Goal: Task Accomplishment & Management: Manage account settings

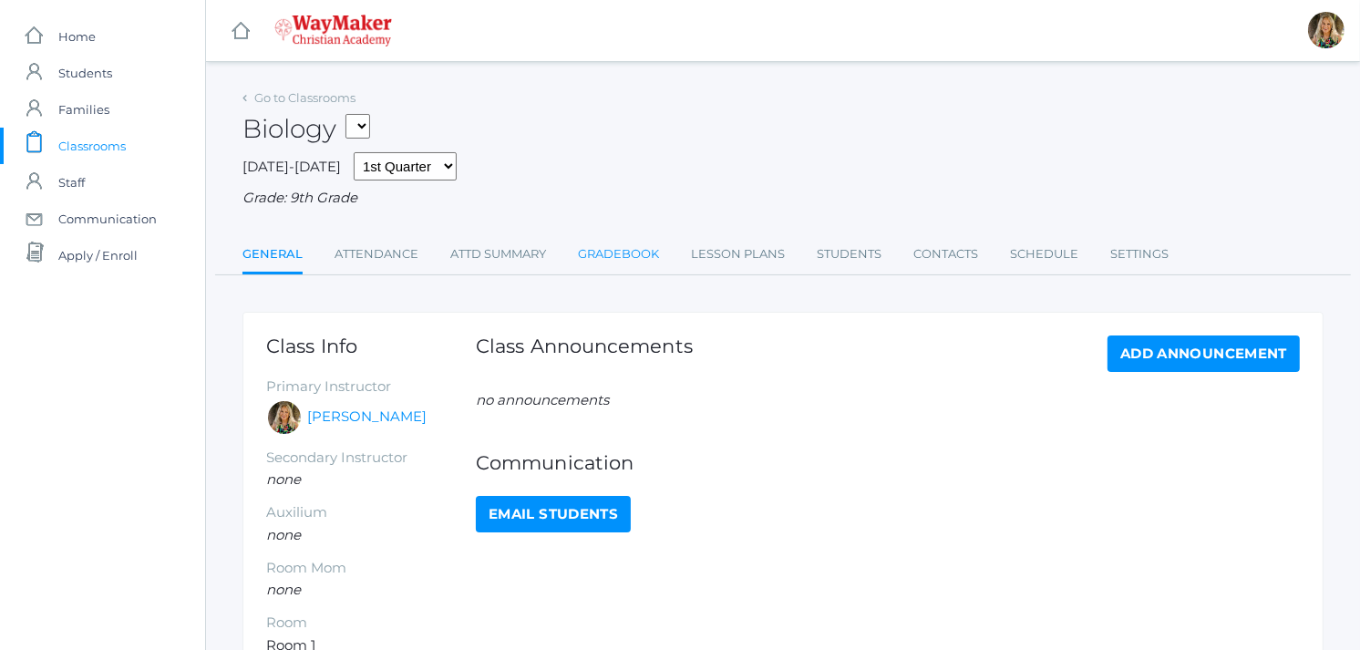
click at [612, 252] on link "Gradebook" at bounding box center [618, 254] width 81 height 36
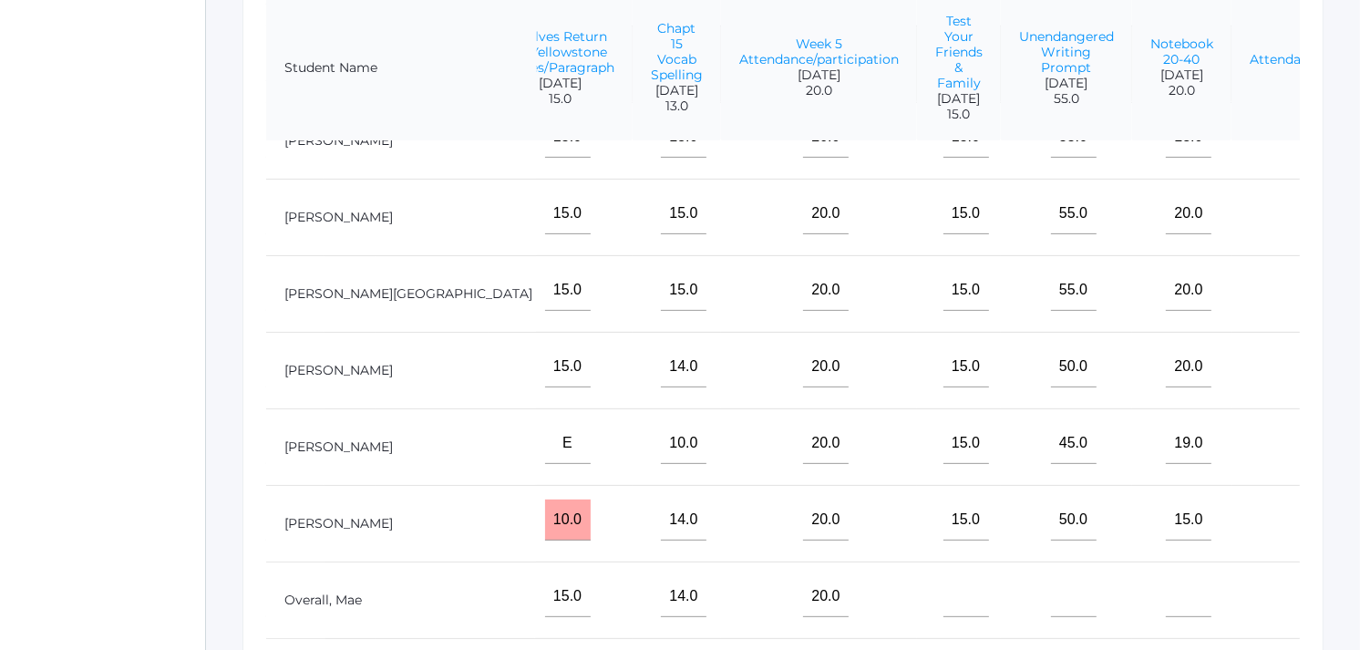
scroll to position [460, 0]
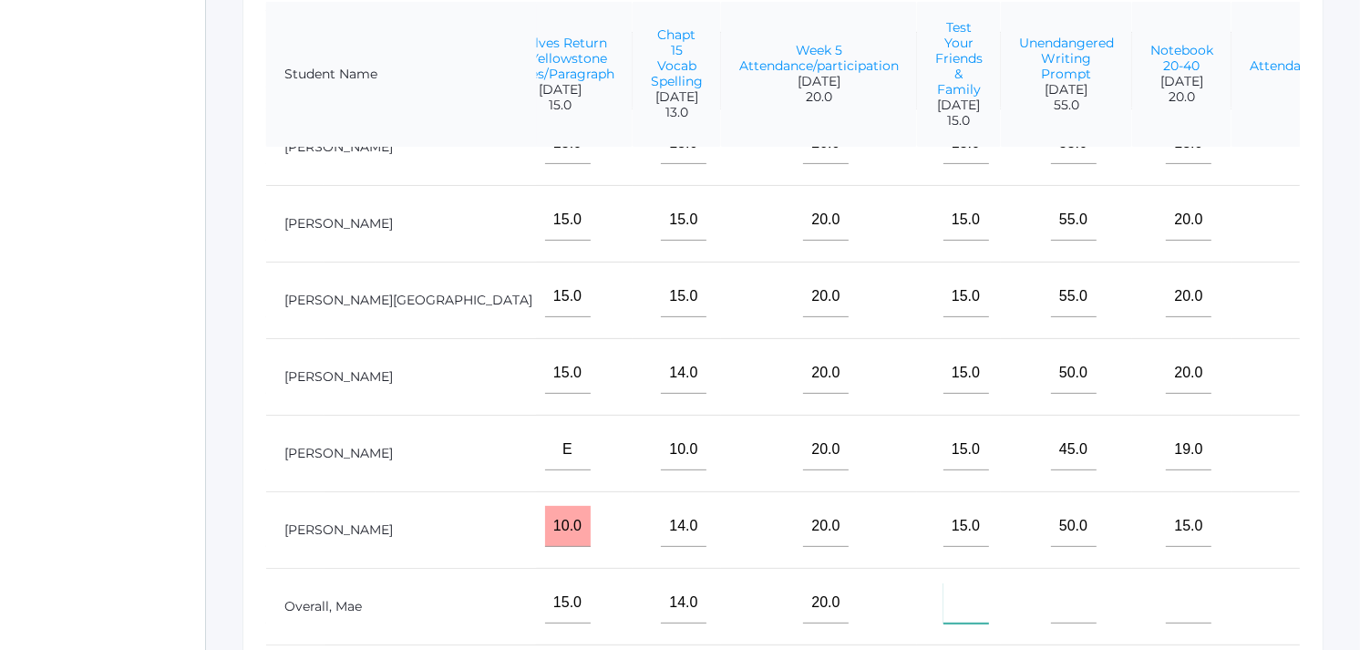
click at [943, 605] on input"] "text" at bounding box center [966, 602] width 46 height 41
type input"] "15"
drag, startPoint x: 940, startPoint y: 631, endPoint x: 981, endPoint y: 632, distance: 42.0
click at [1051, 623] on input"] "text" at bounding box center [1074, 602] width 46 height 41
type input"] "55"
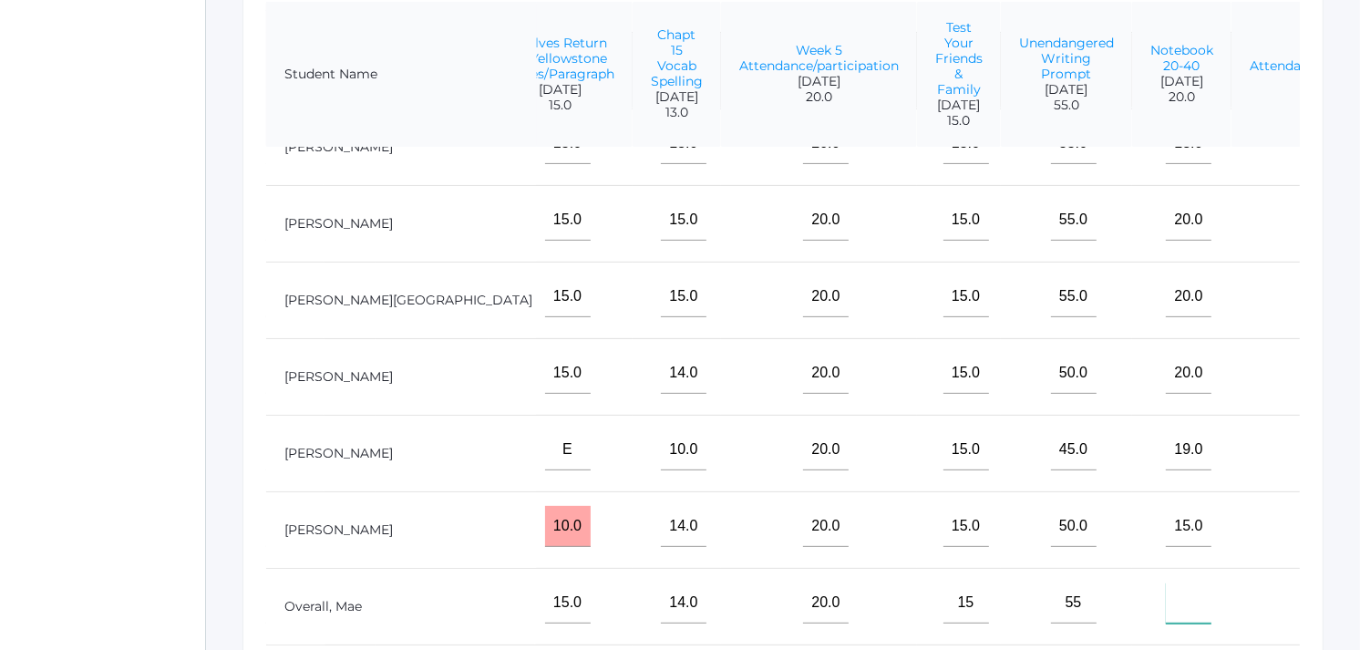
click at [1166, 618] on input"] "text" at bounding box center [1189, 602] width 46 height 41
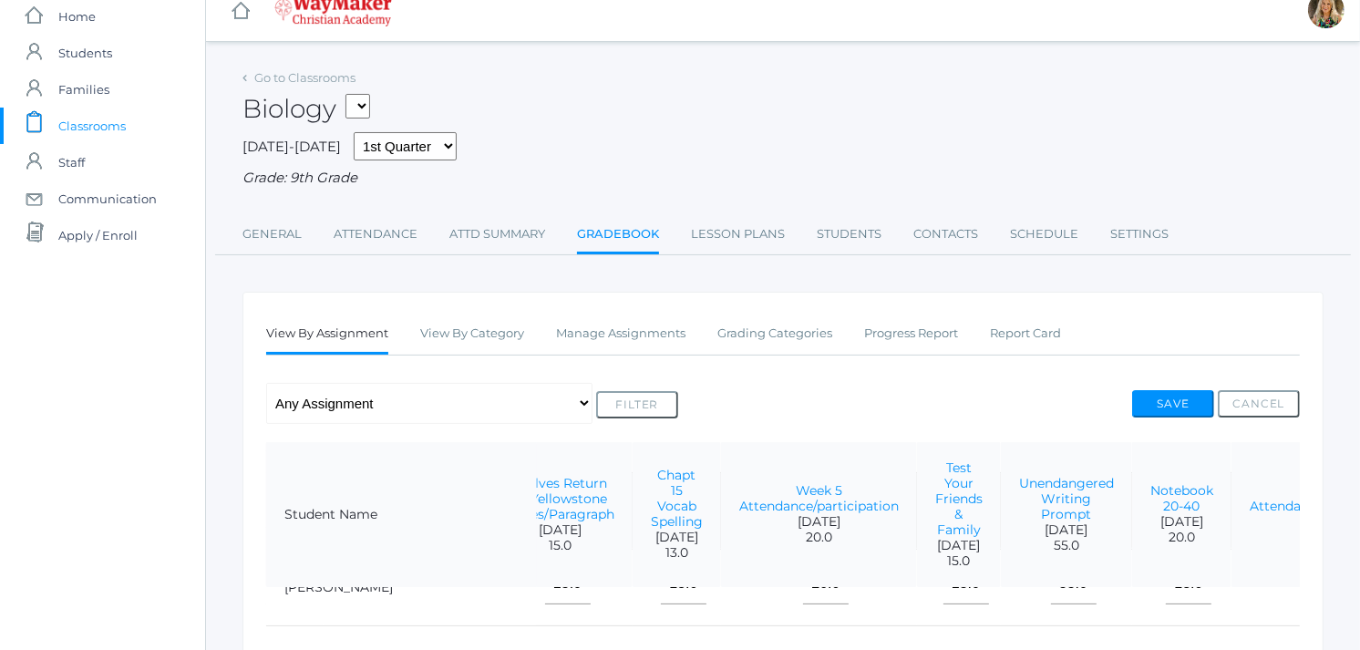
scroll to position [0, 0]
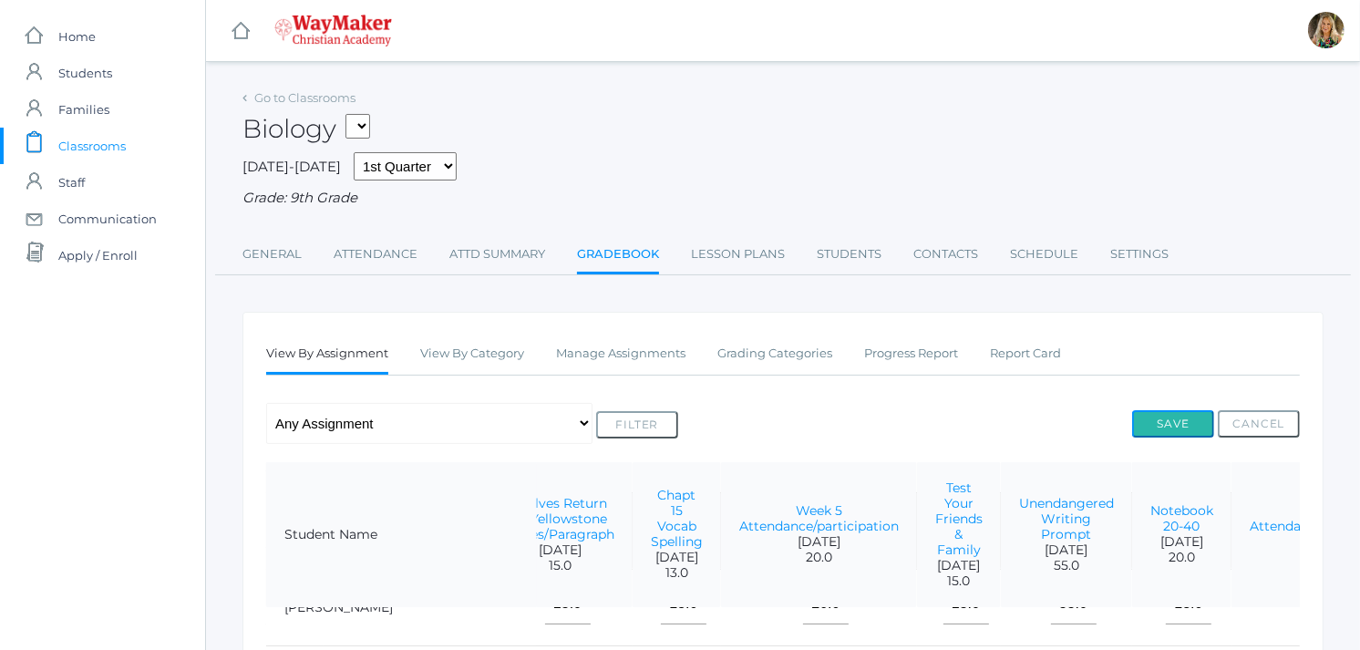
click at [1168, 421] on button "Save" at bounding box center [1173, 423] width 82 height 27
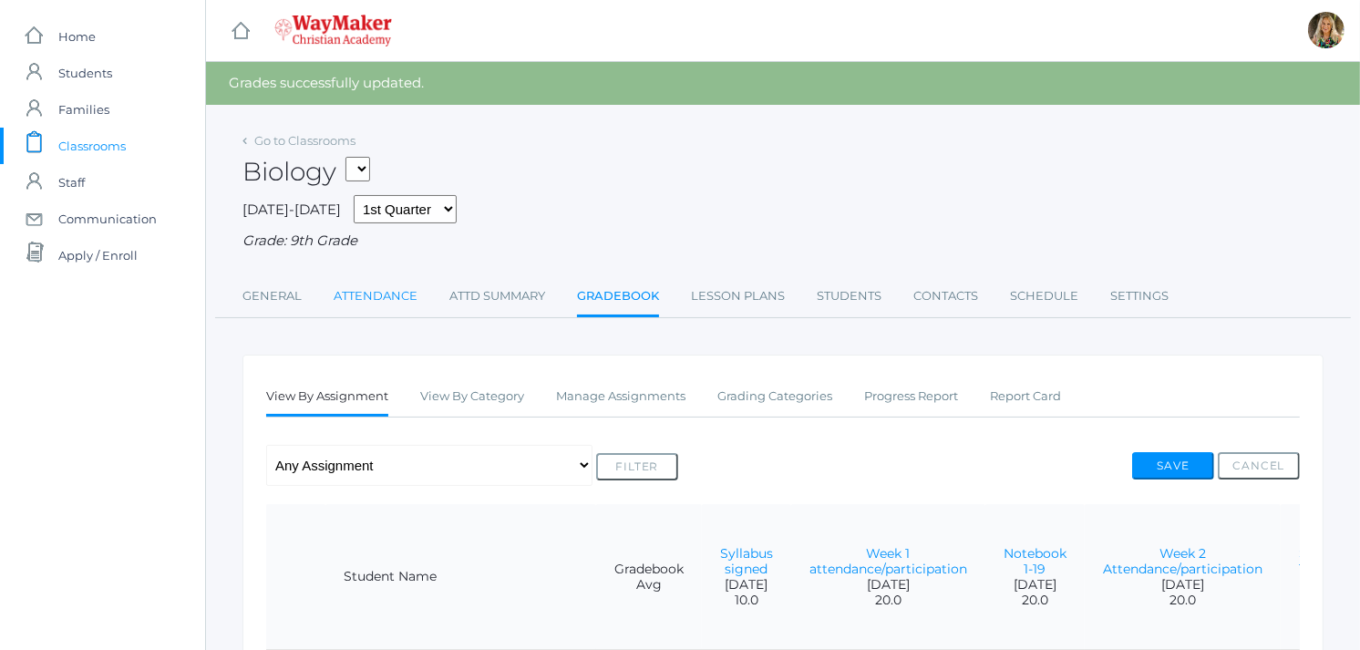
click at [387, 293] on link "Attendance" at bounding box center [376, 296] width 84 height 36
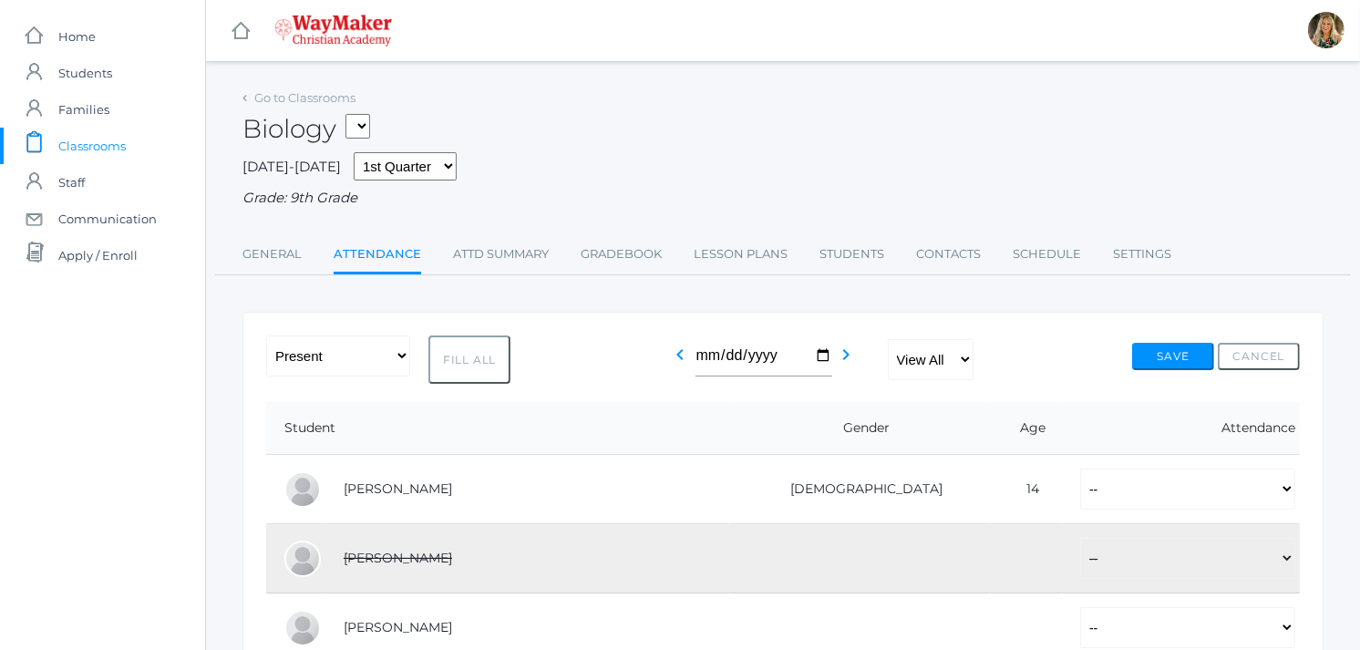
click at [471, 361] on button "Fill All" at bounding box center [469, 359] width 82 height 48
select select "P"
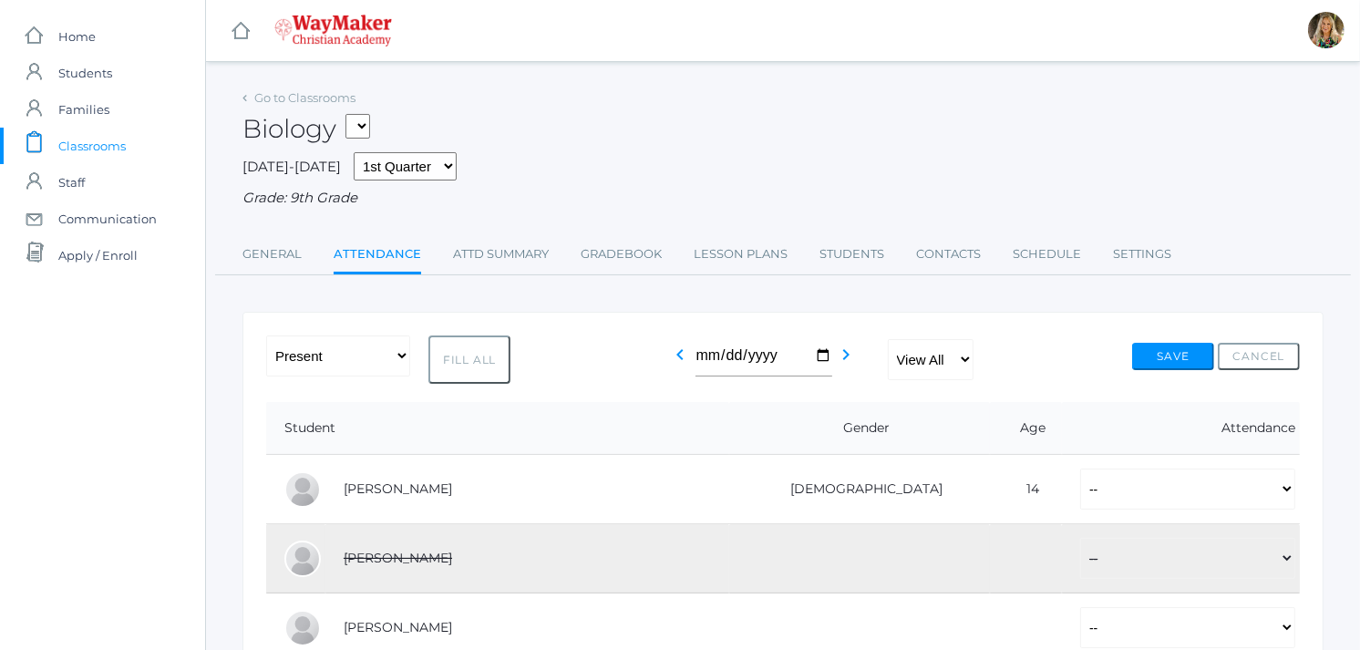
select select "P"
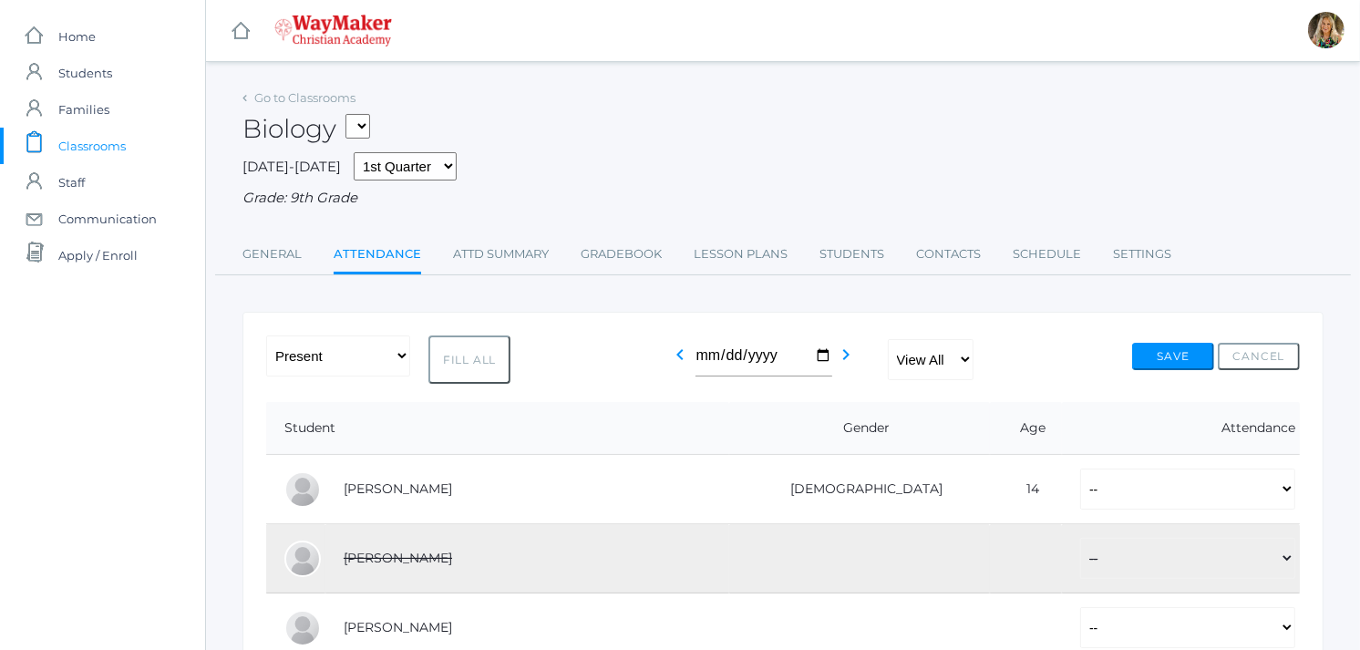
select select "P"
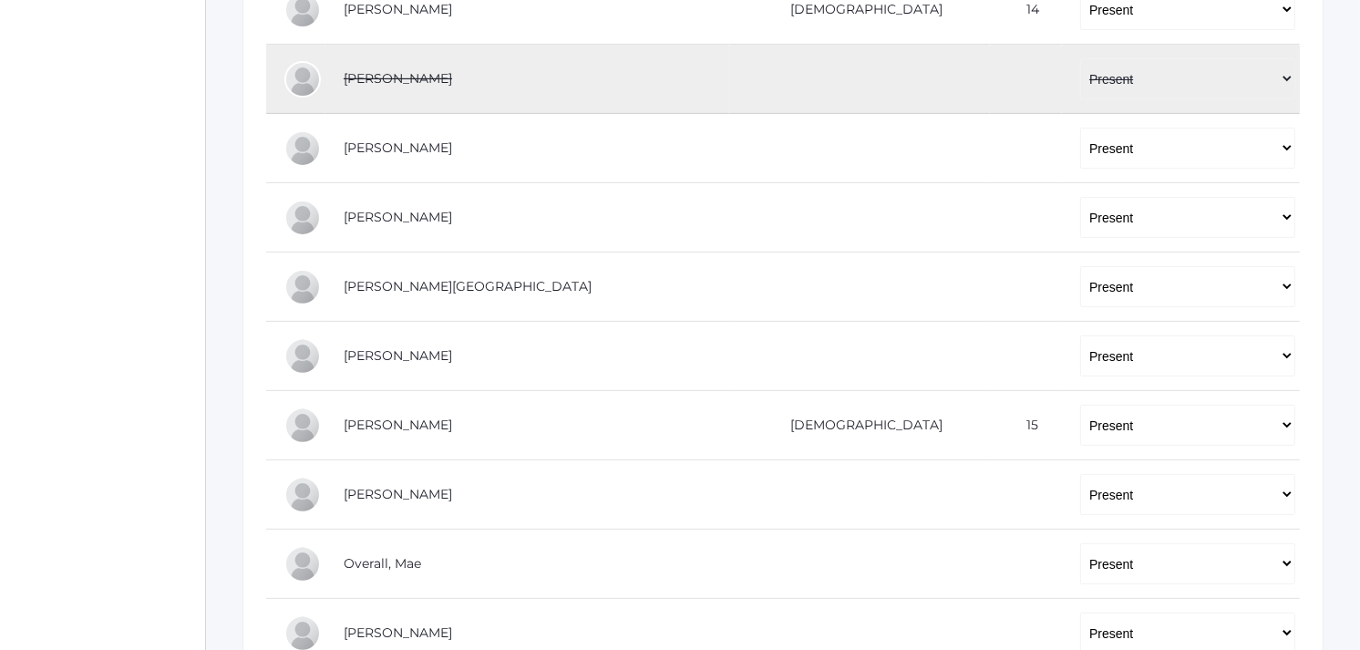
scroll to position [607, 0]
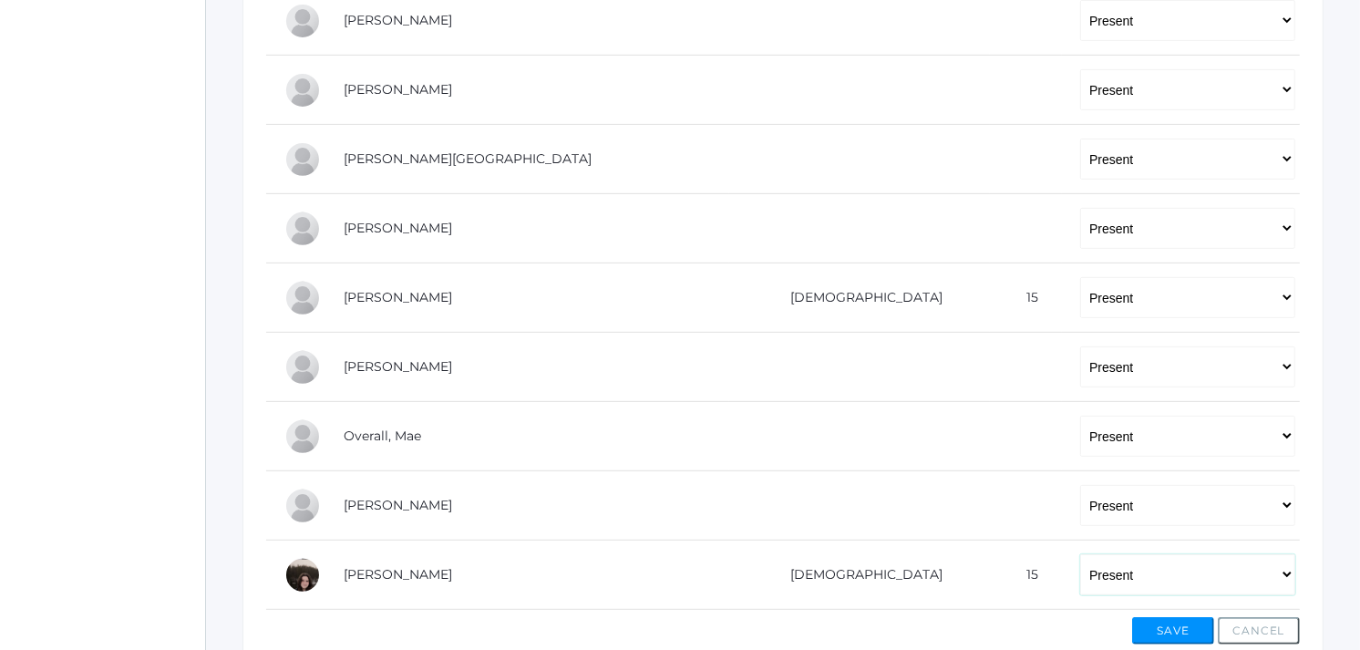
click at [1080, 572] on select "-- Present Tardy Excused Tardy Unexcused Absent Excused Absent Unexcused" at bounding box center [1187, 574] width 215 height 41
select select "AU"
click at [1080, 554] on select "-- Present Tardy Excused Tardy Unexcused Absent Excused Absent Unexcused" at bounding box center [1187, 574] width 215 height 41
drag, startPoint x: 1162, startPoint y: 621, endPoint x: 1174, endPoint y: 620, distance: 11.9
click at [1166, 620] on button "Save" at bounding box center [1173, 630] width 82 height 27
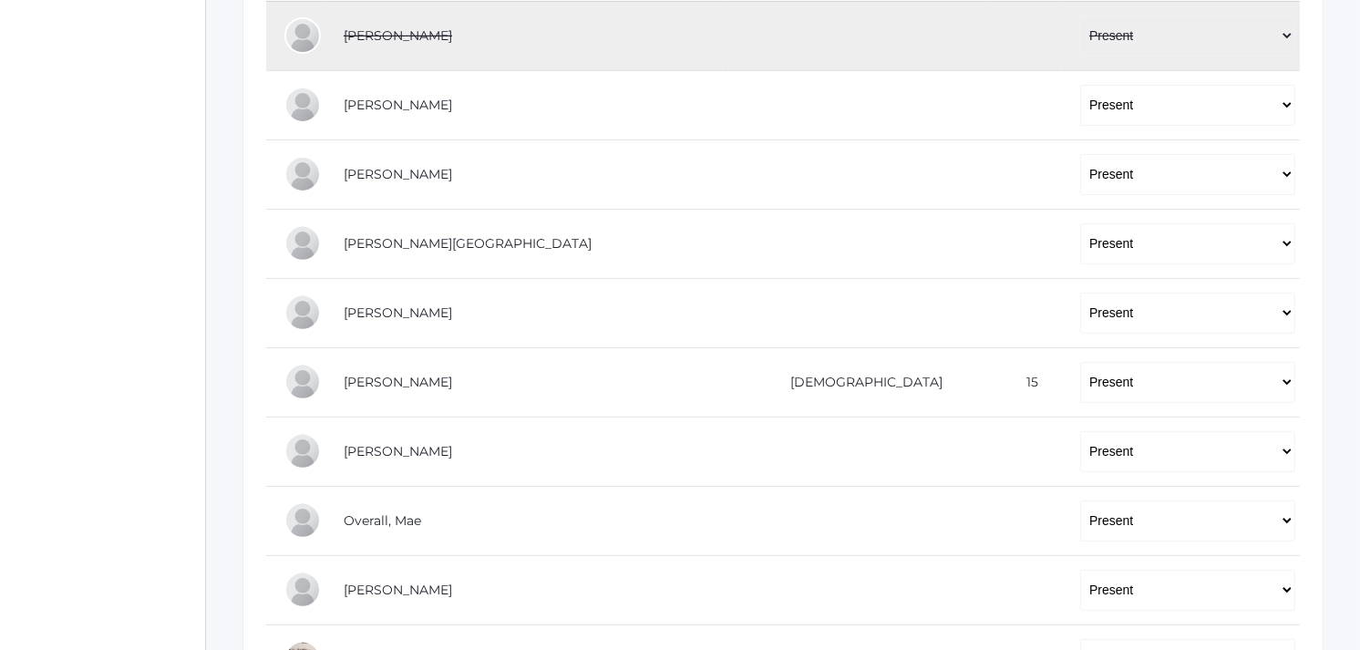
scroll to position [607, 0]
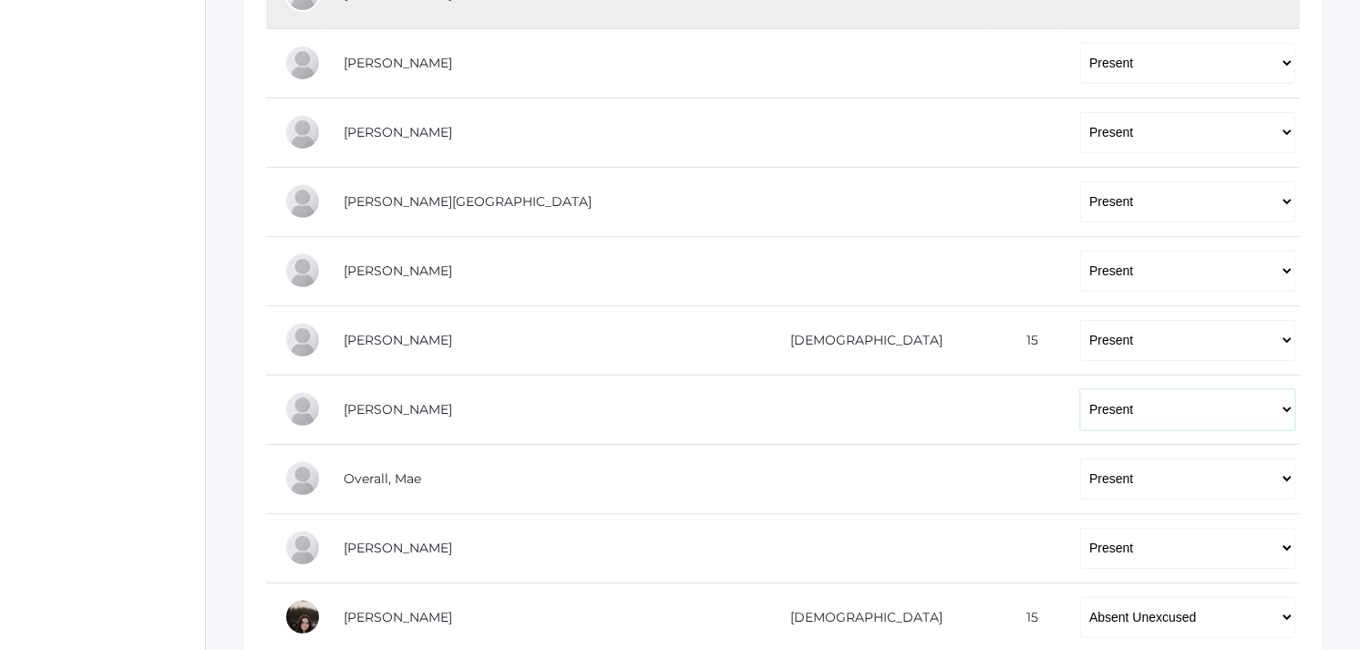
click at [1080, 416] on select "-- Present Tardy Excused Tardy Unexcused Absent Excused Absent Unexcused" at bounding box center [1187, 409] width 215 height 41
select select "AE"
click at [1080, 389] on select "-- Present Tardy Excused Tardy Unexcused Absent Excused Absent Unexcused" at bounding box center [1187, 409] width 215 height 41
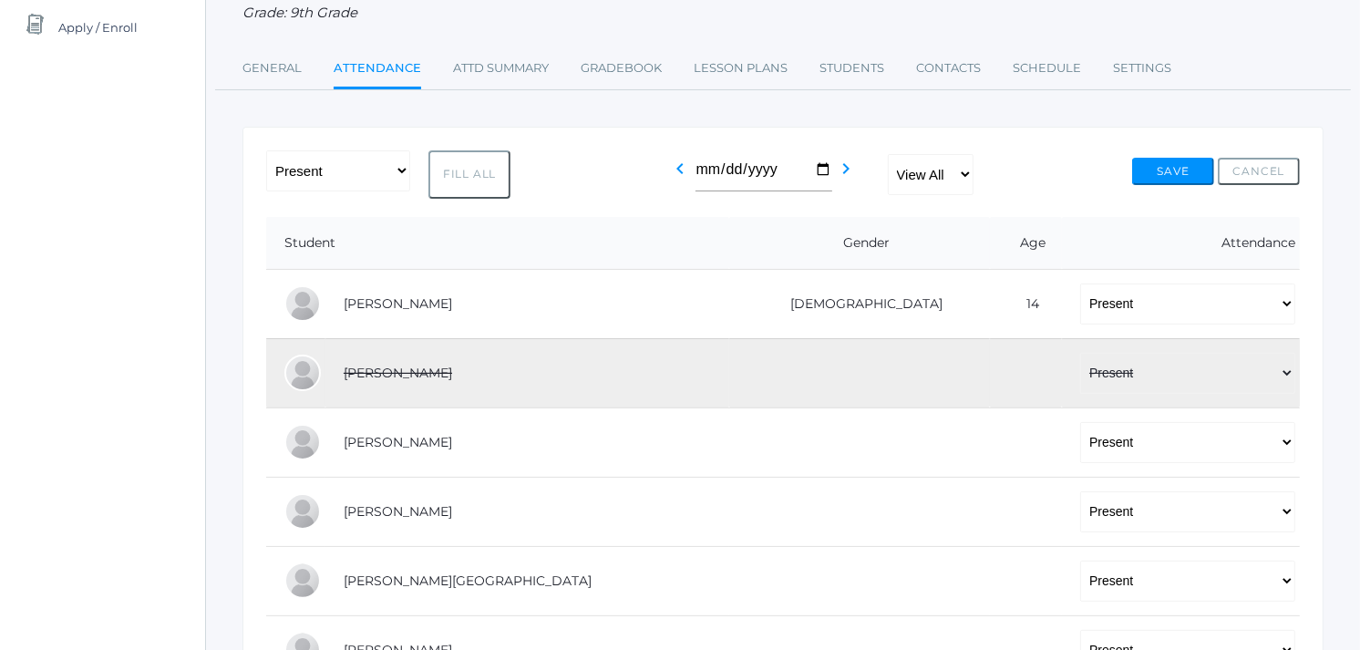
scroll to position [202, 0]
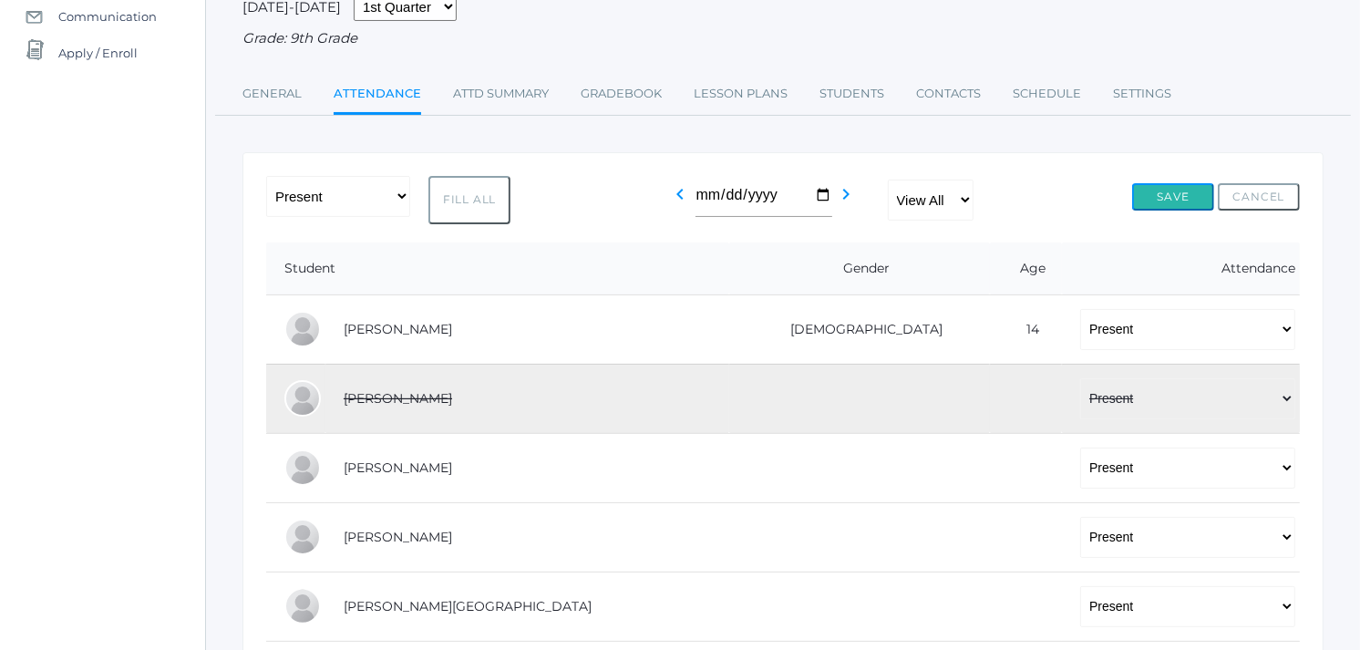
click at [1190, 189] on button "Save" at bounding box center [1173, 196] width 82 height 27
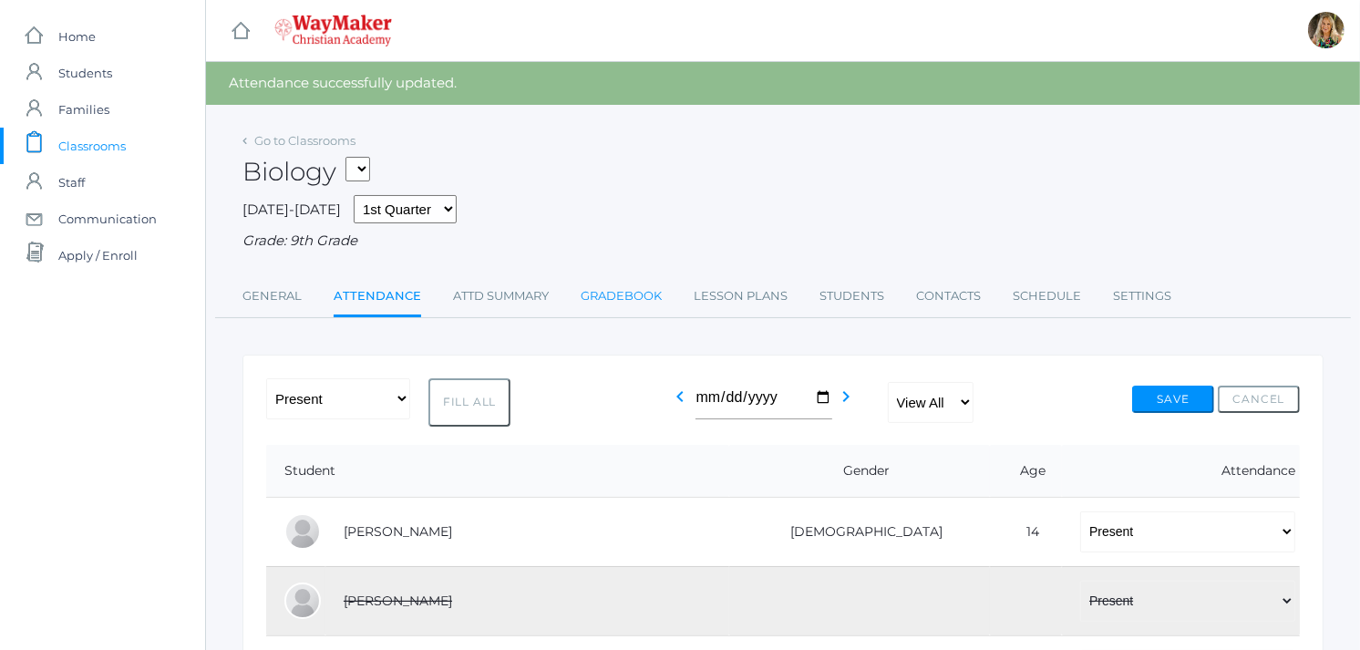
click at [638, 293] on link "Gradebook" at bounding box center [621, 296] width 81 height 36
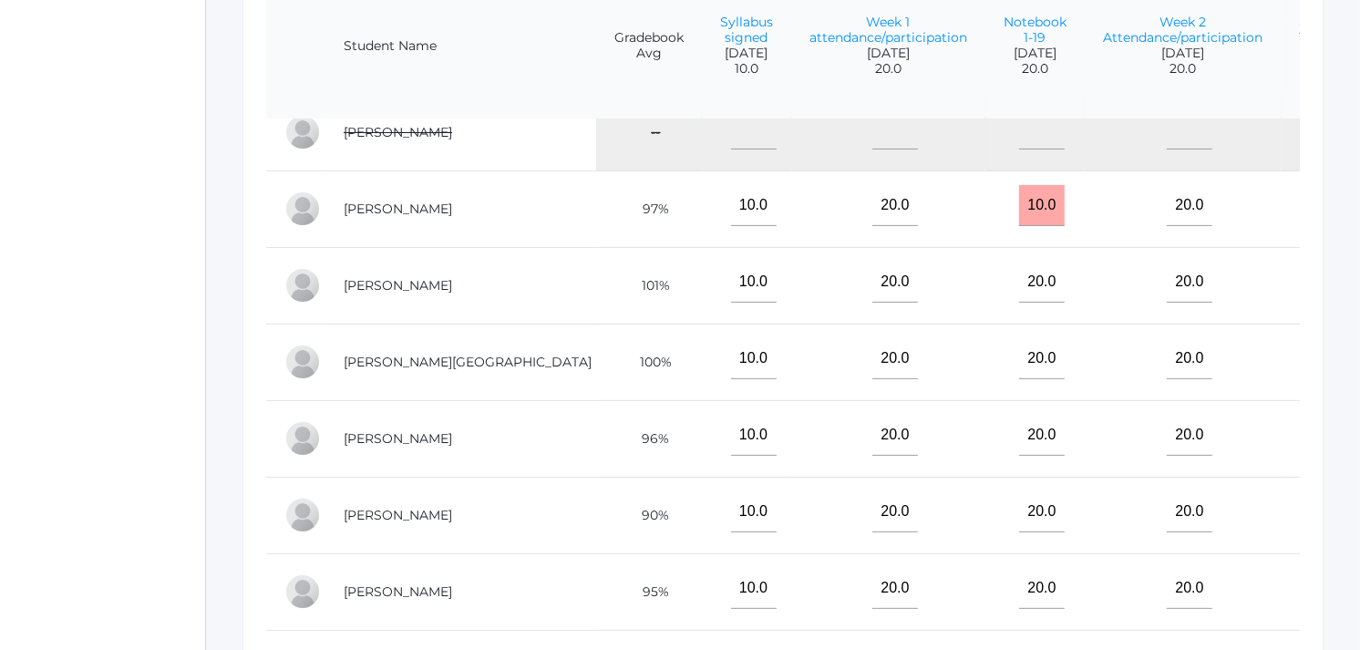
scroll to position [681, 0]
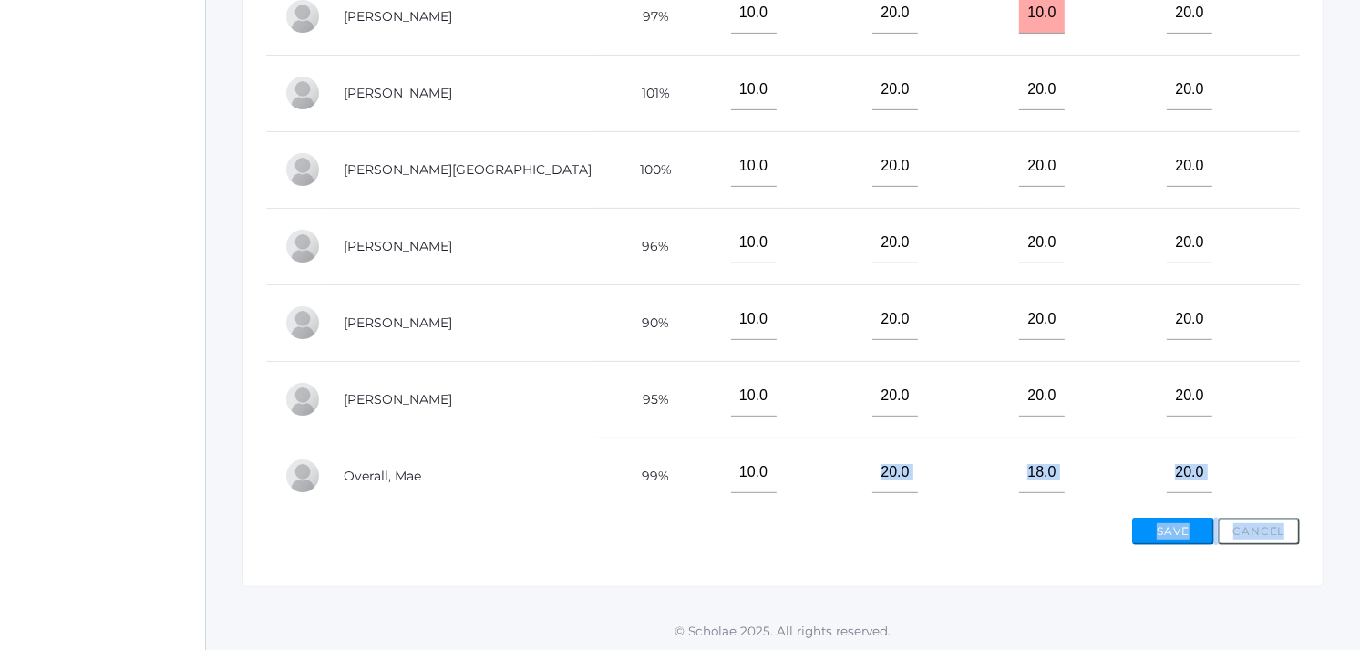
drag, startPoint x: 656, startPoint y: 493, endPoint x: 1200, endPoint y: 534, distance: 545.6
click at [1200, 534] on div "View By Assignment View By Category Manage Assignments Grading Categories Progr…" at bounding box center [782, 109] width 1081 height 956
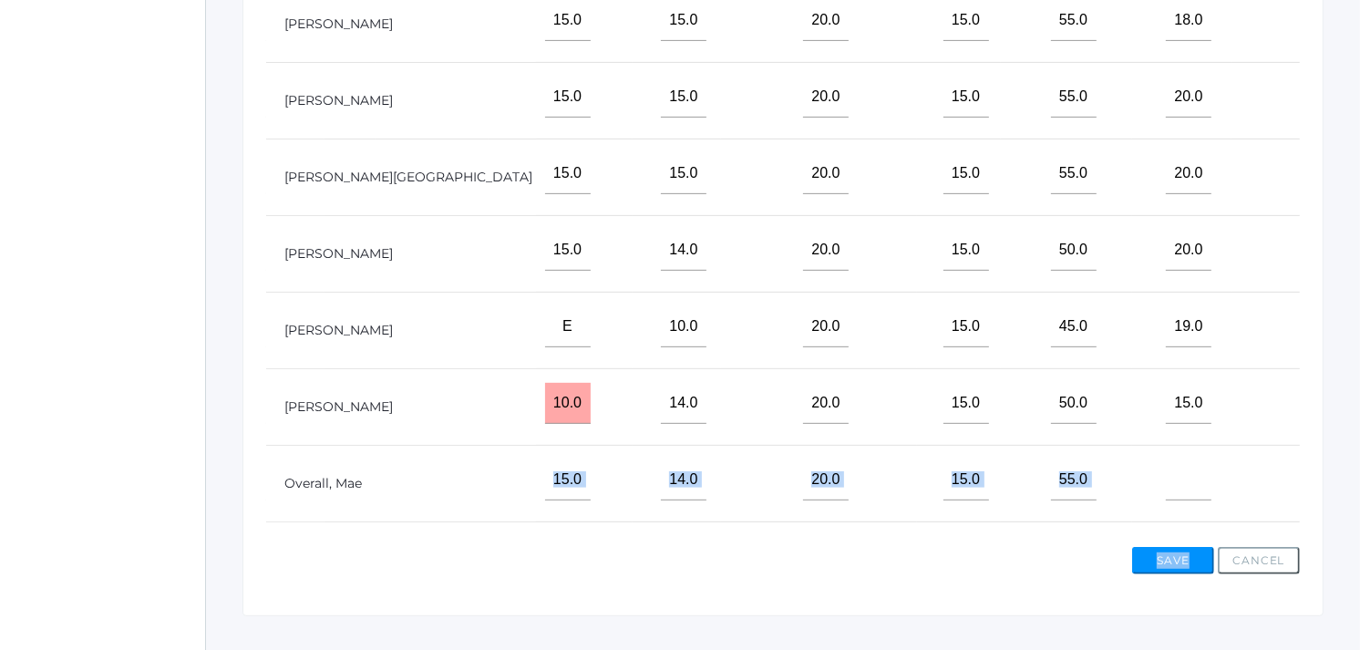
scroll to position [666, 0]
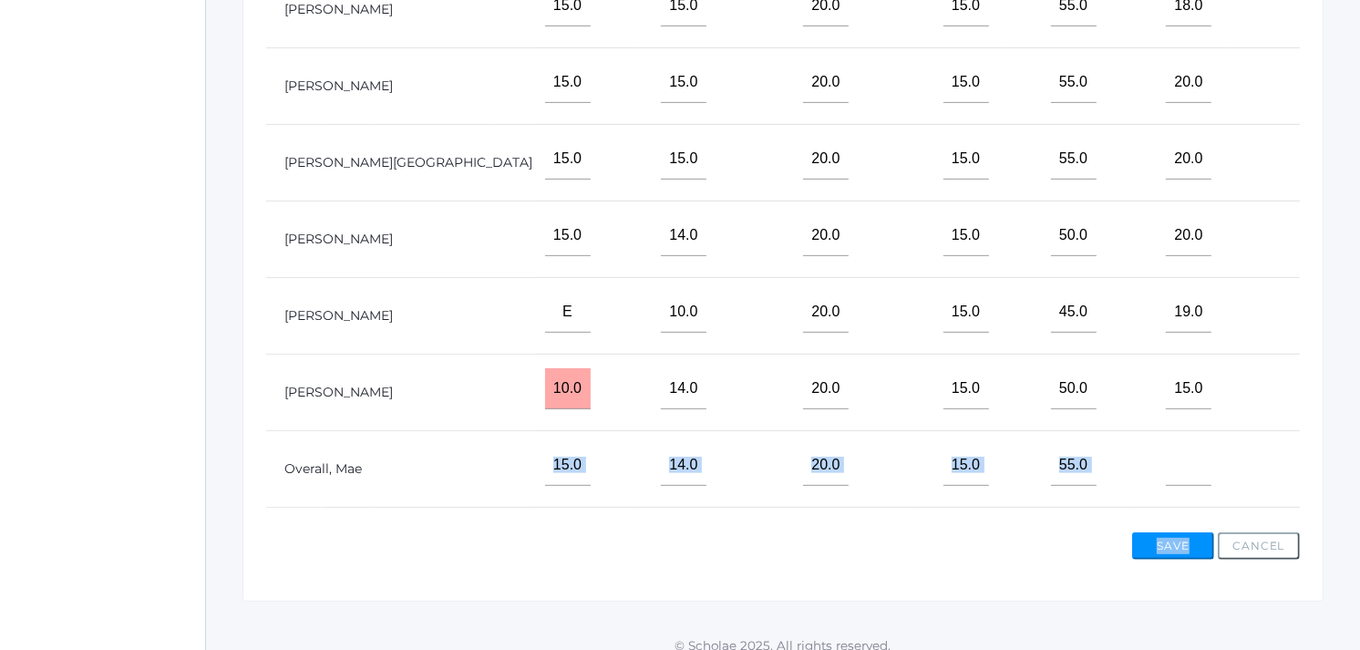
click at [1313, 481] on input"] "text" at bounding box center [1336, 465] width 46 height 41
type input"] "20"
click at [1198, 543] on button "Save" at bounding box center [1173, 545] width 82 height 27
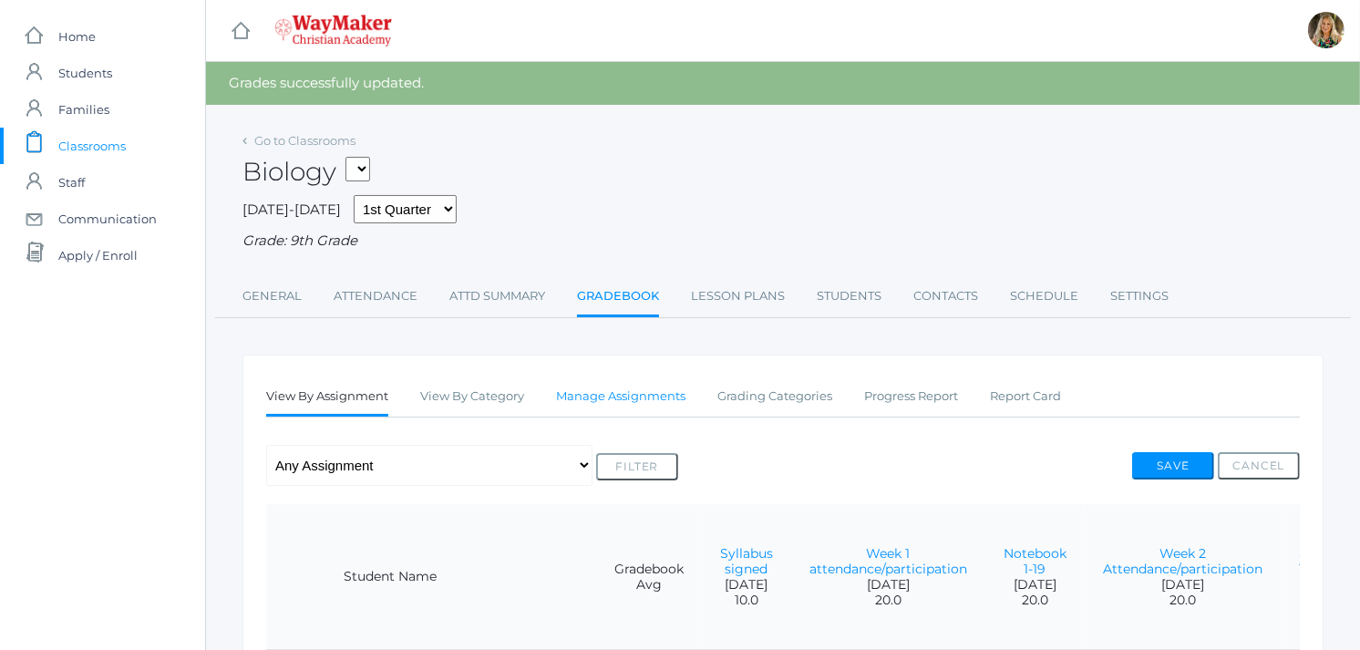
click at [639, 397] on link "Manage Assignments" at bounding box center [620, 396] width 129 height 36
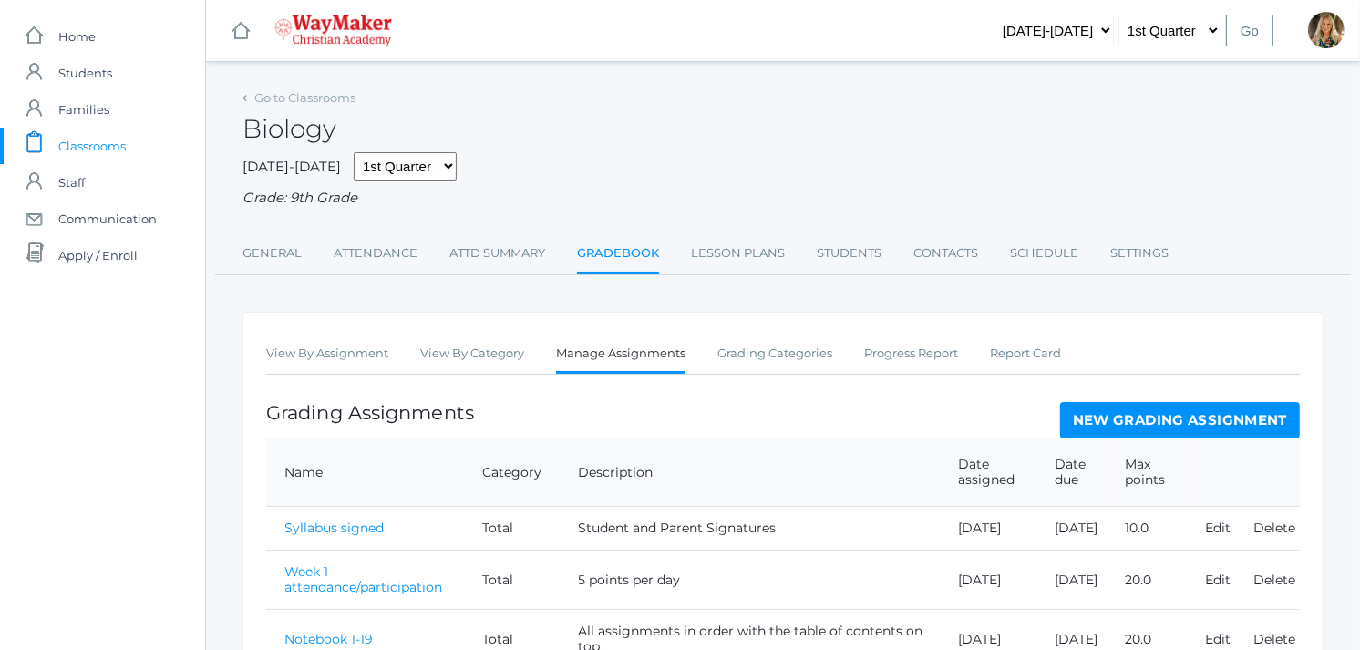
click at [1245, 412] on link "New Grading Assignment" at bounding box center [1180, 420] width 240 height 36
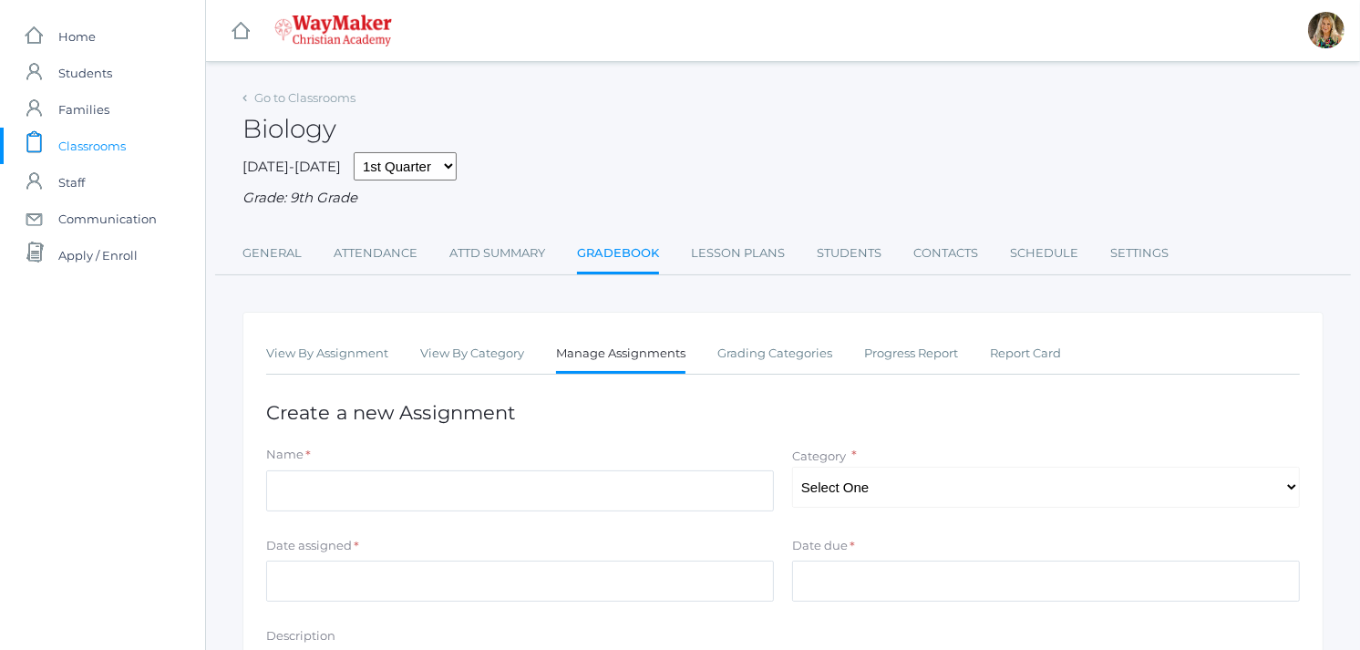
scroll to position [101, 0]
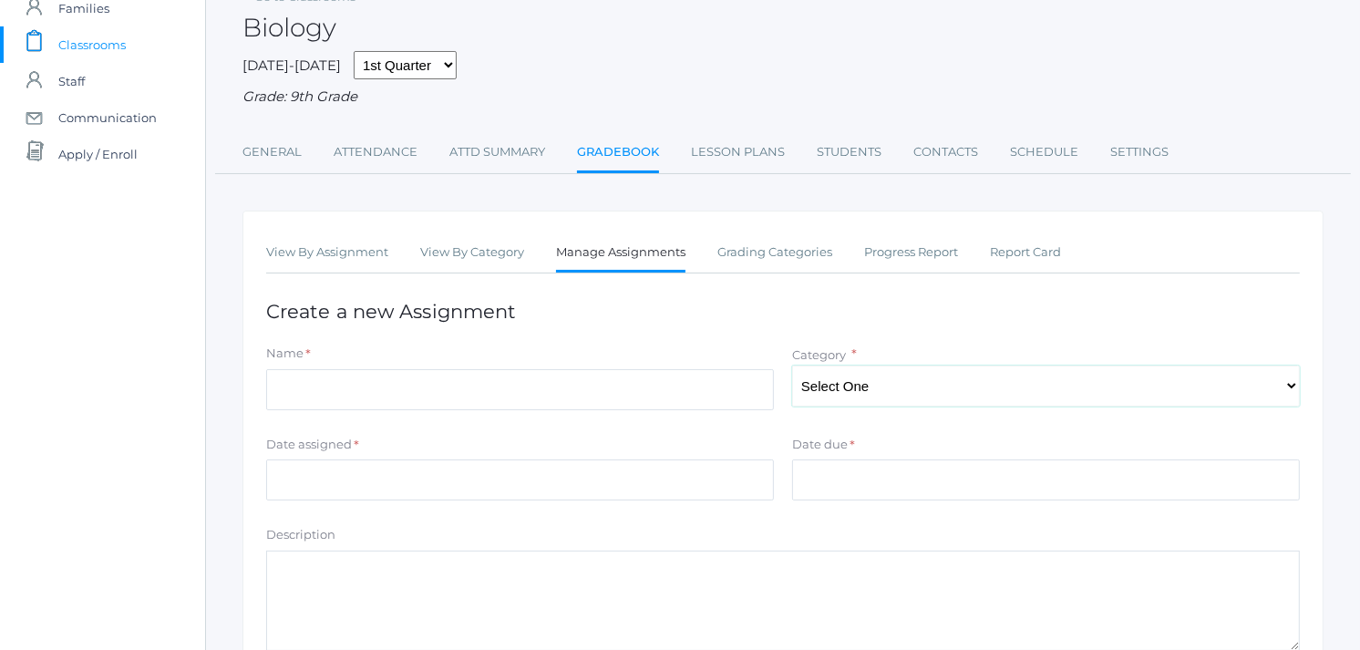
click at [830, 383] on select "Select One Total" at bounding box center [1046, 385] width 508 height 41
select select "1094"
click at [792, 365] on select "Select One Total" at bounding box center [1046, 385] width 508 height 41
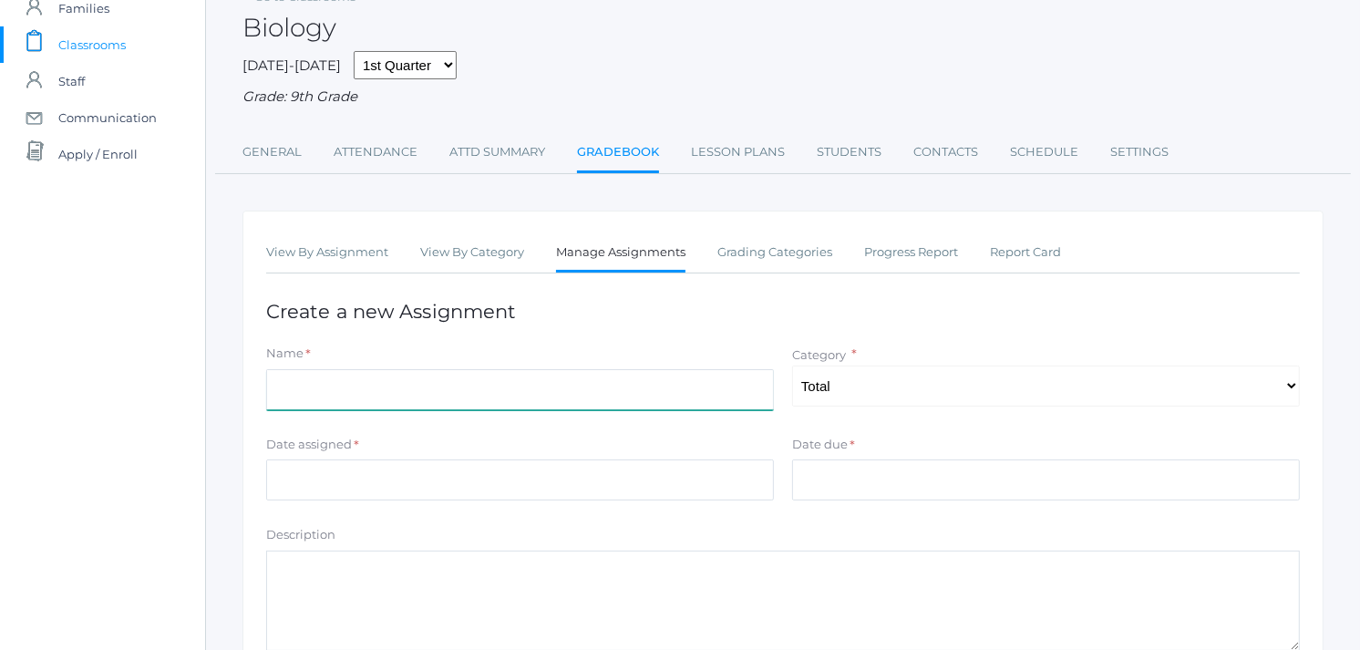
drag, startPoint x: 344, startPoint y: 372, endPoint x: 354, endPoint y: 369, distance: 9.5
click at [352, 370] on input "Name" at bounding box center [520, 389] width 508 height 41
type input "Cell Vocabulary test"
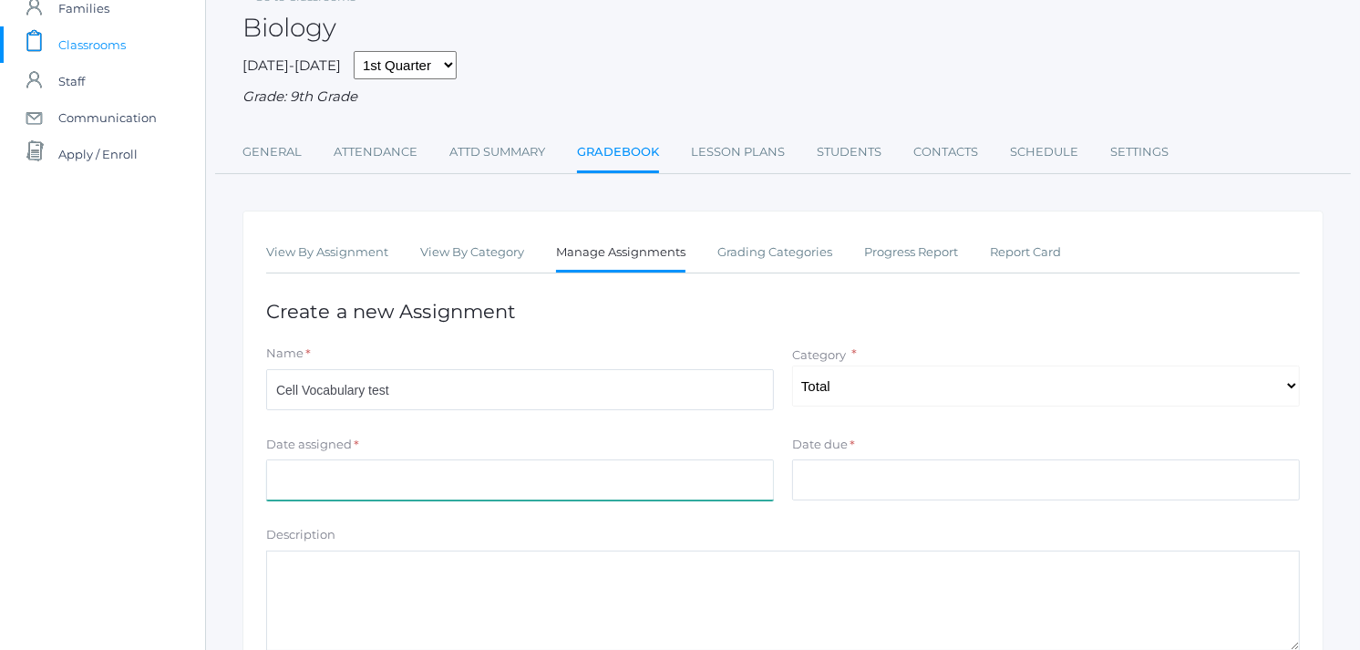
click at [365, 470] on input "Date assigned" at bounding box center [520, 479] width 508 height 41
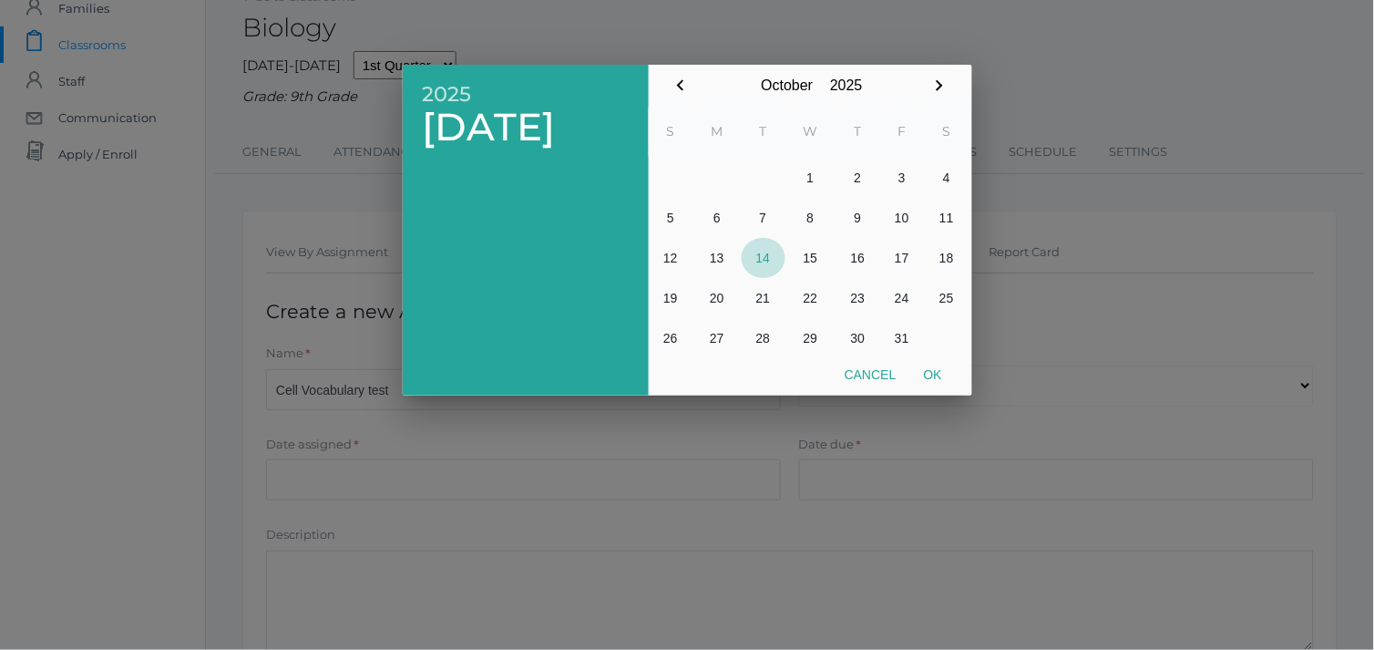
click at [764, 258] on button "14" at bounding box center [764, 258] width 44 height 40
click at [934, 374] on button "Ok" at bounding box center [933, 374] width 46 height 33
type input "[DATE]"
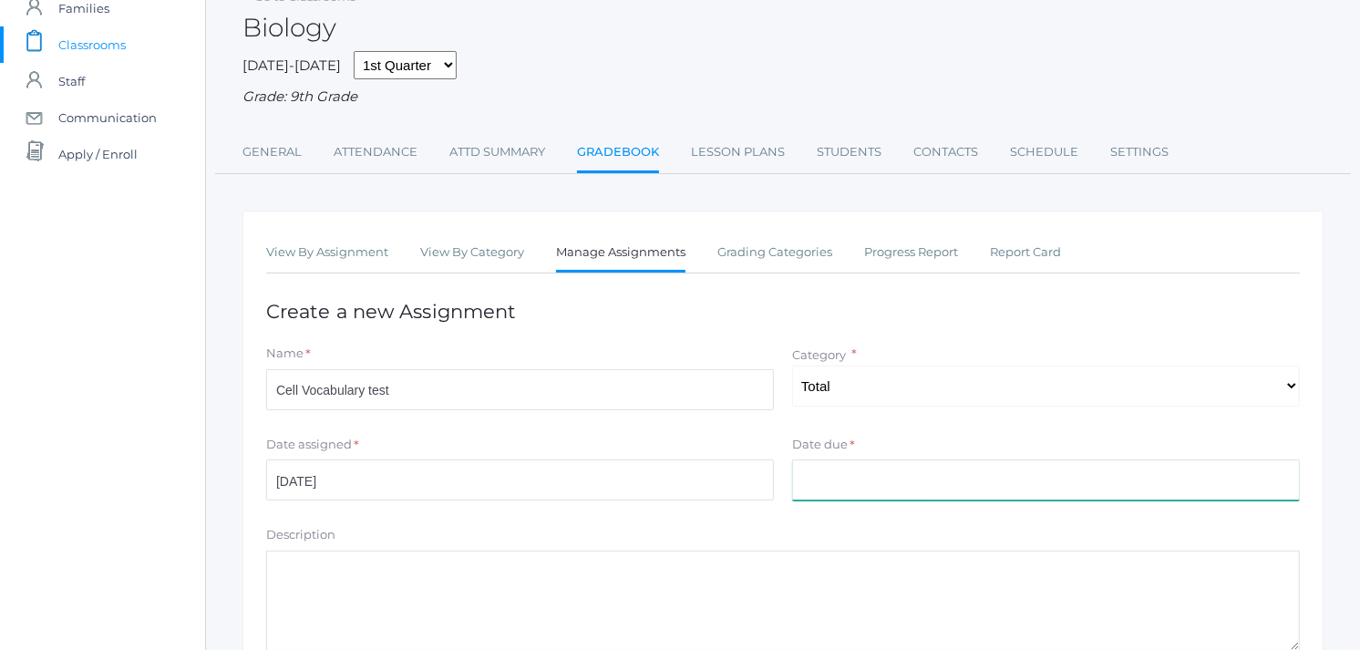
click at [807, 481] on input "Date due" at bounding box center [1046, 479] width 508 height 41
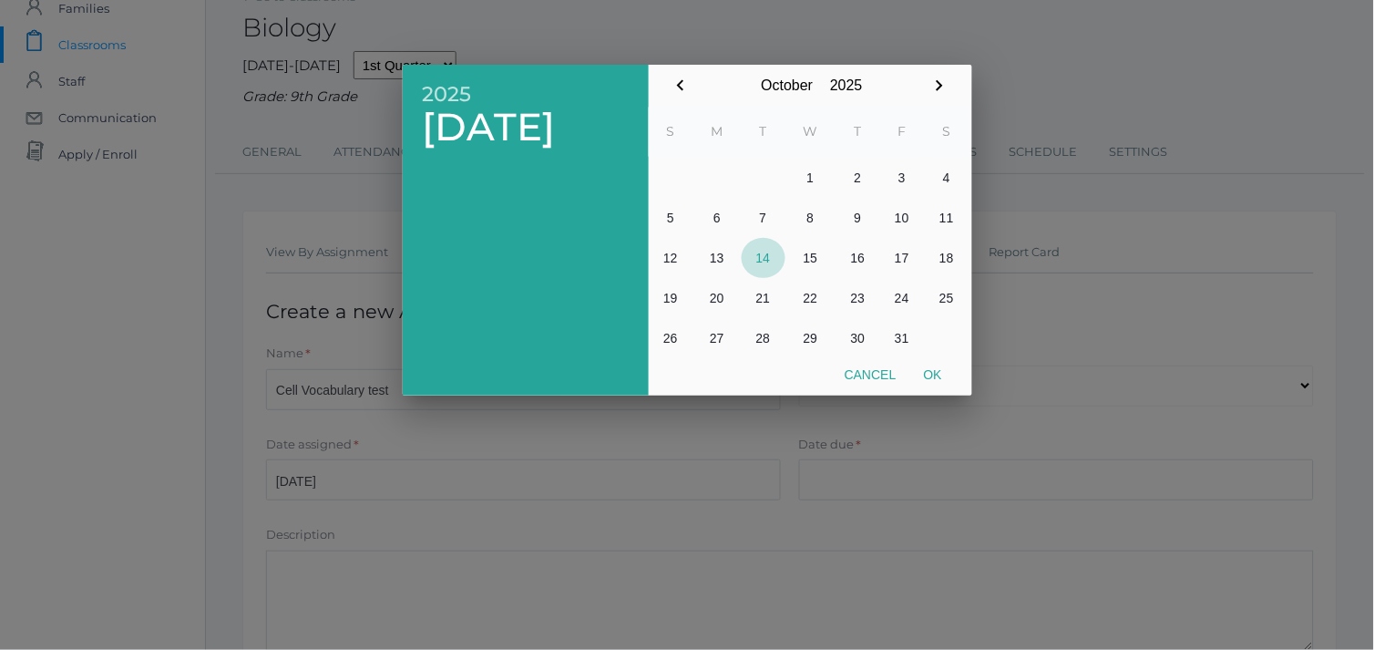
click at [765, 259] on button "14" at bounding box center [764, 258] width 44 height 40
click at [930, 380] on button "Ok" at bounding box center [933, 374] width 46 height 33
type input "[DATE]"
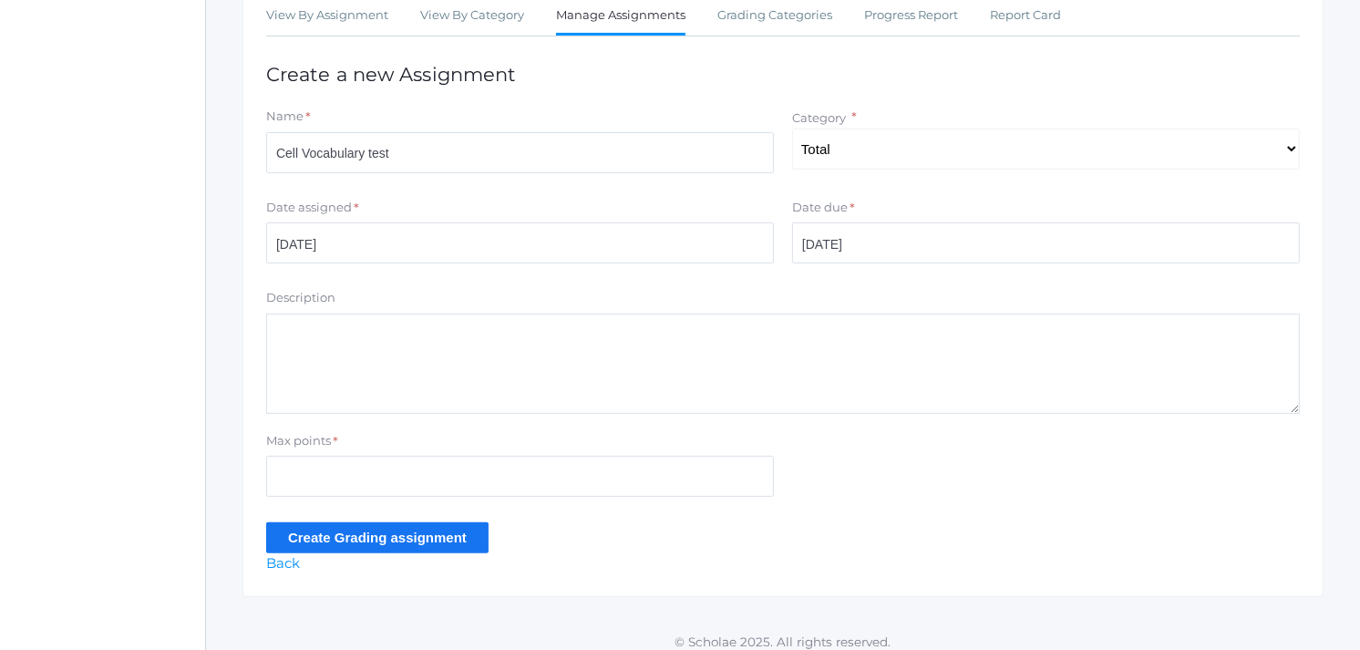
scroll to position [351, 0]
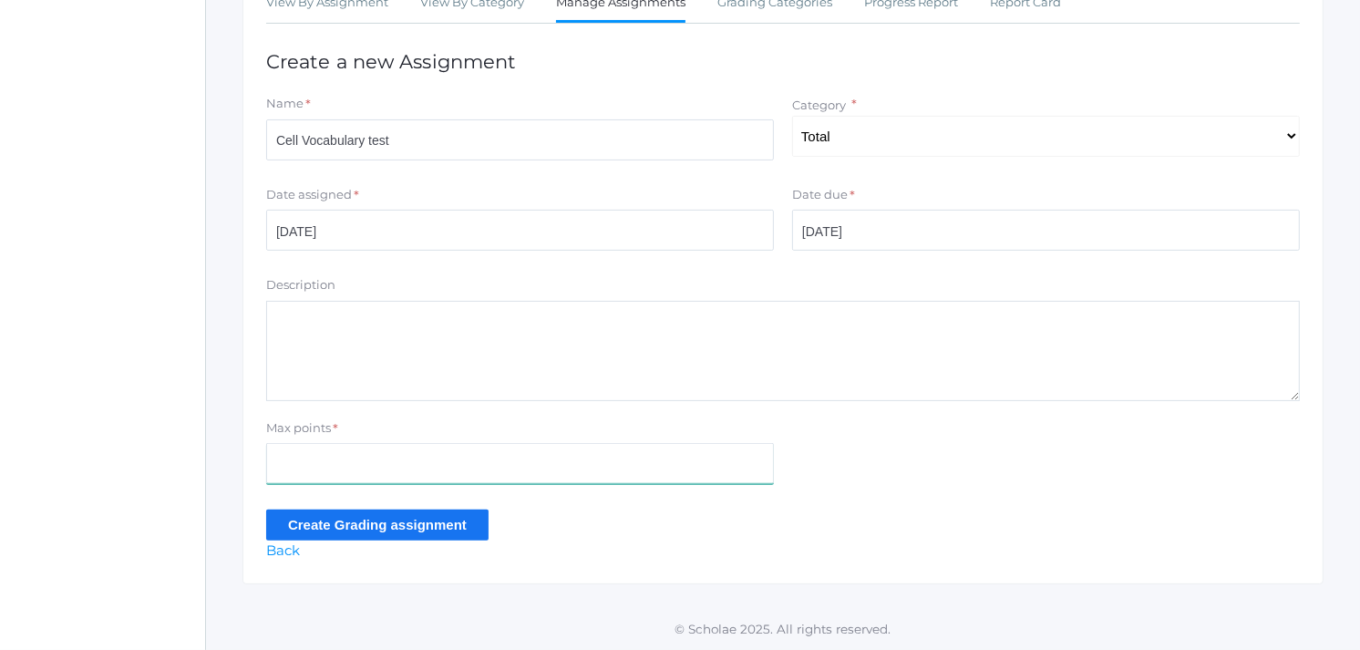
click at [303, 471] on input "Max points" at bounding box center [520, 463] width 508 height 41
type input "18"
click at [434, 530] on input "Create Grading assignment" at bounding box center [377, 524] width 222 height 30
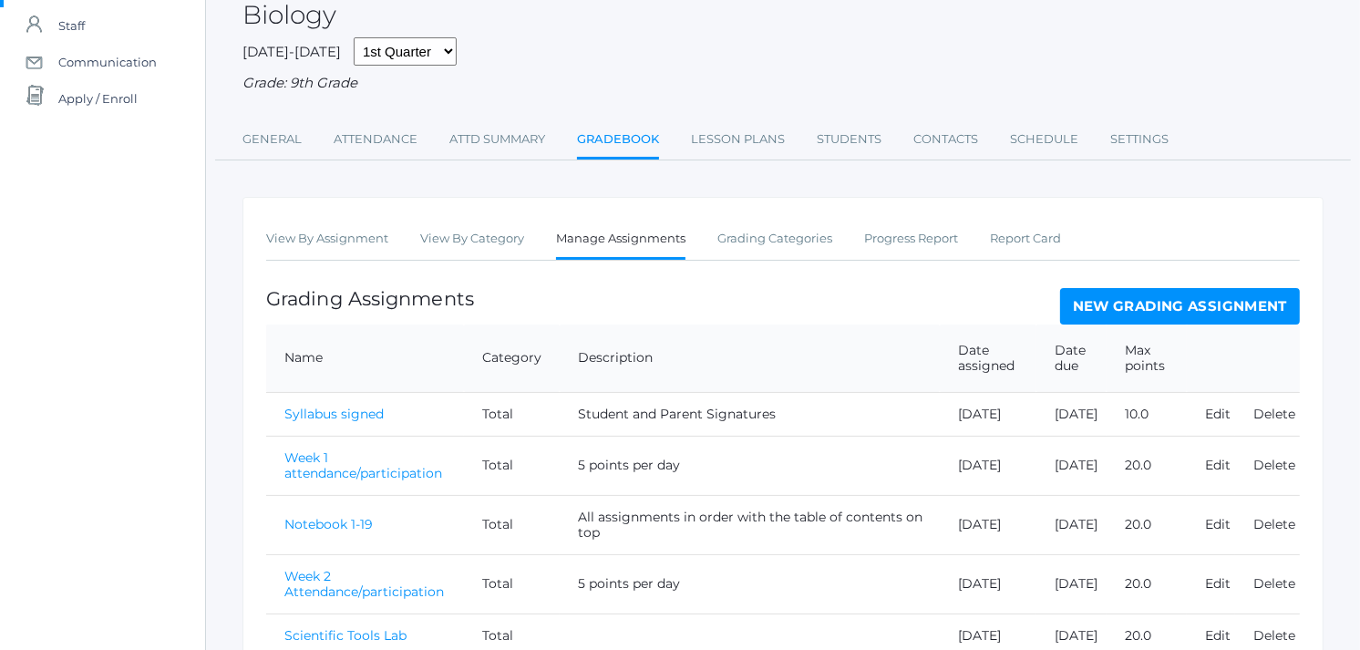
scroll to position [135, 0]
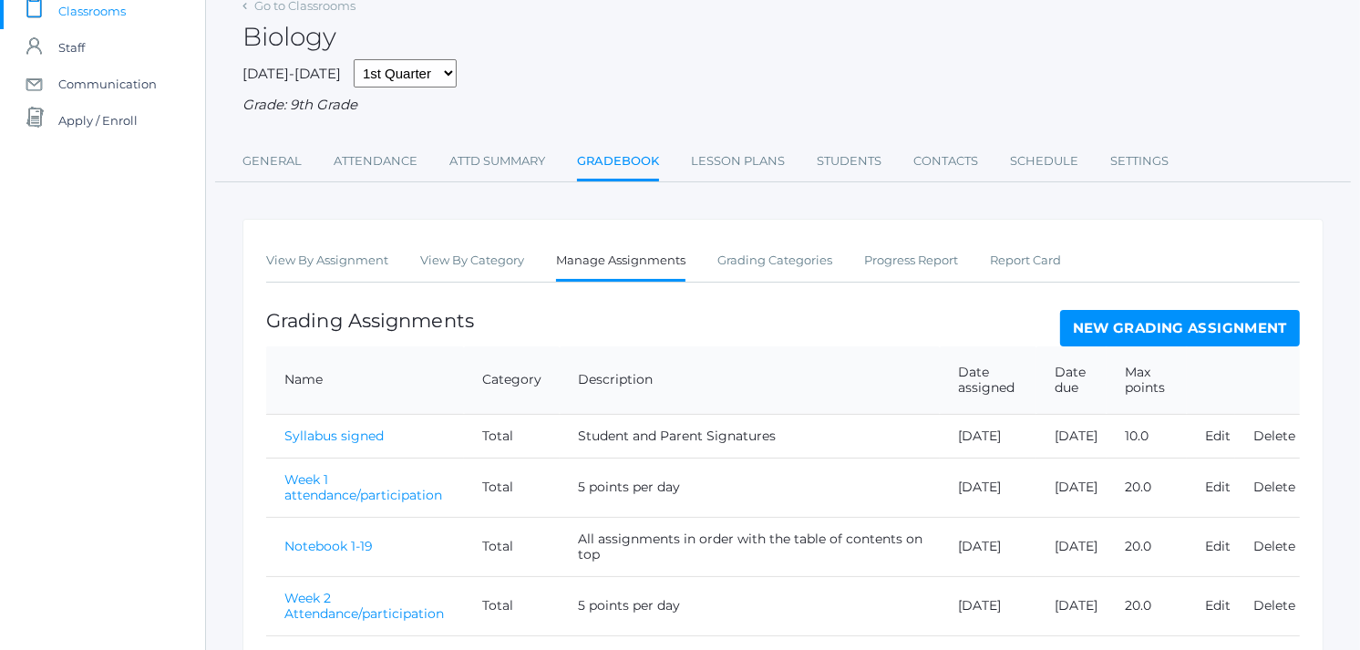
click at [616, 256] on link "Manage Assignments" at bounding box center [620, 261] width 129 height 39
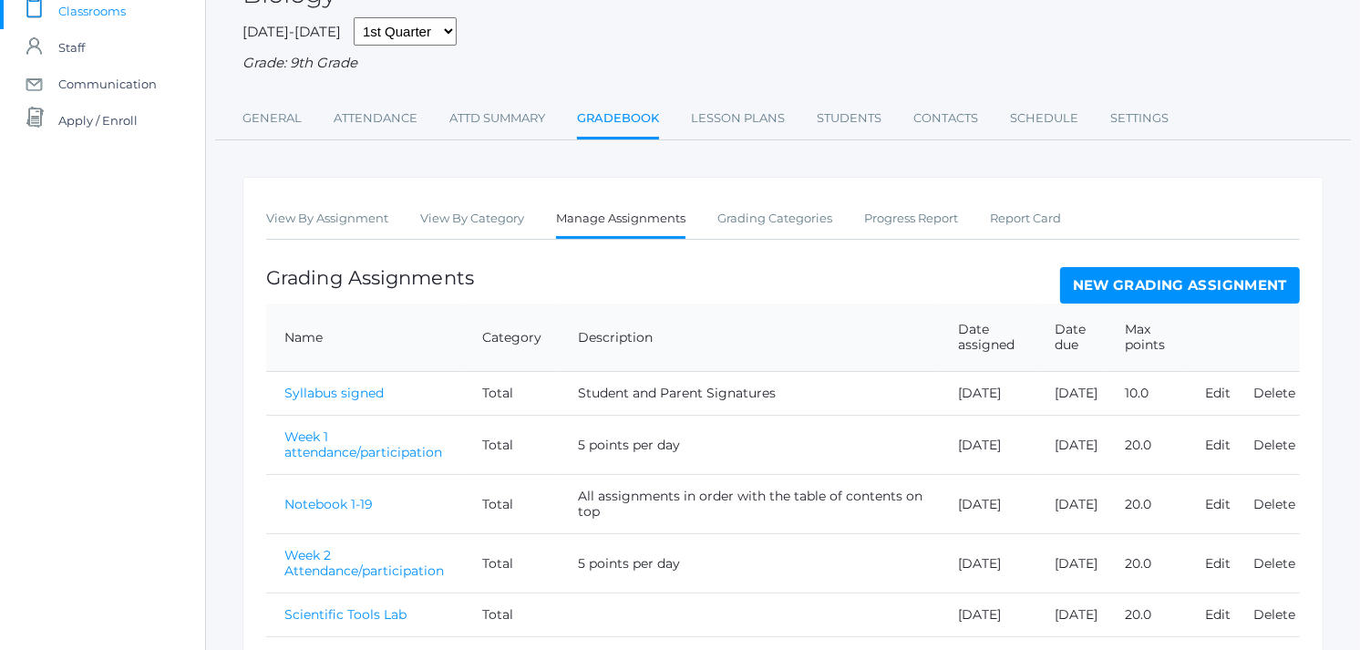
scroll to position [0, 0]
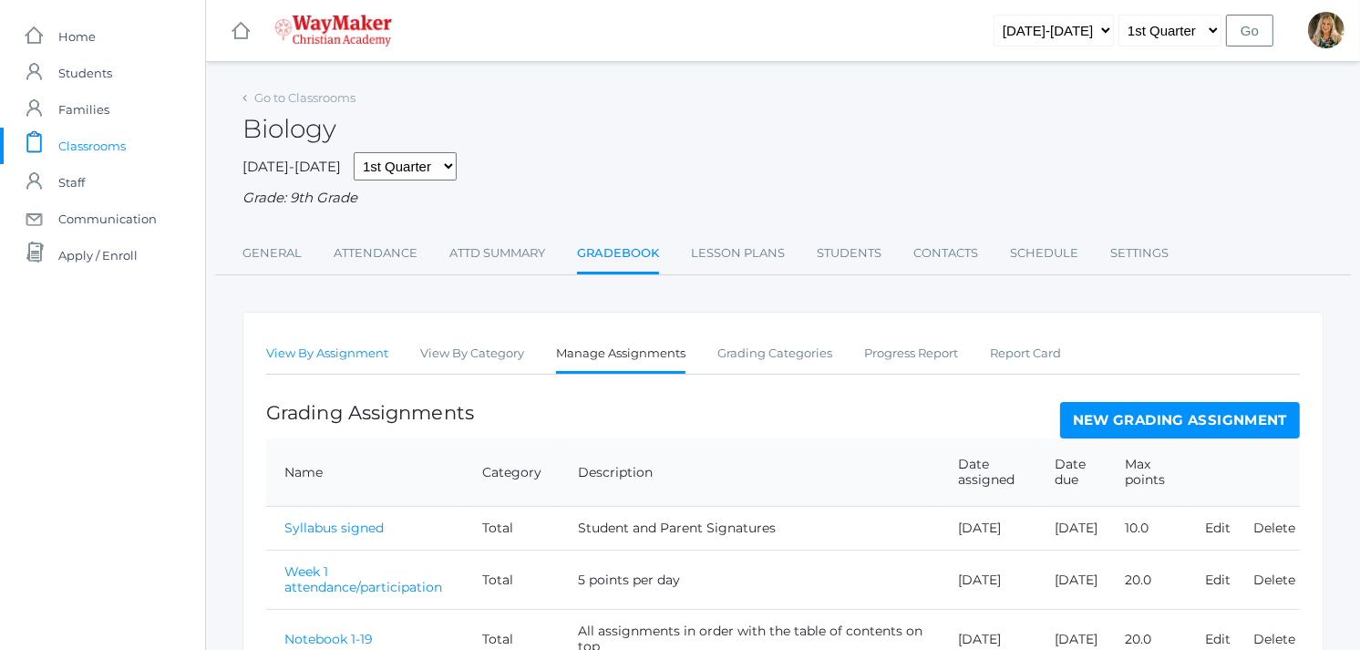
click at [348, 351] on link "View By Assignment" at bounding box center [327, 353] width 122 height 36
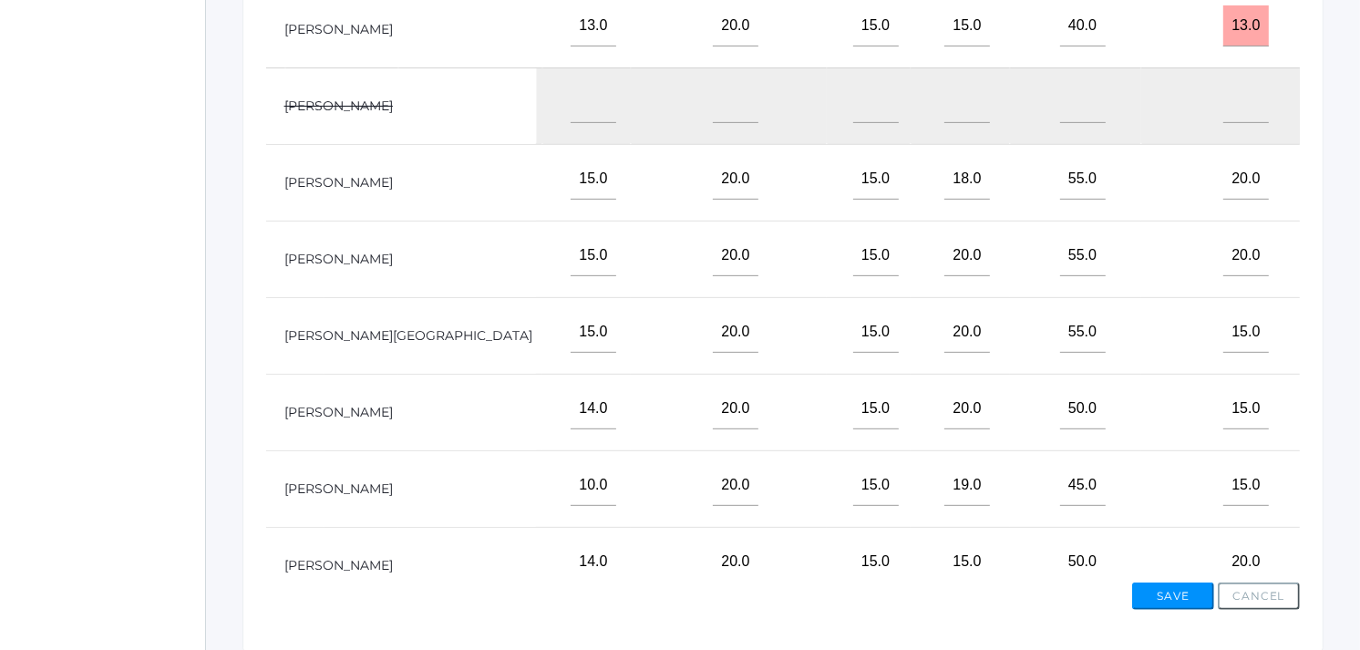
scroll to position [0, 1675]
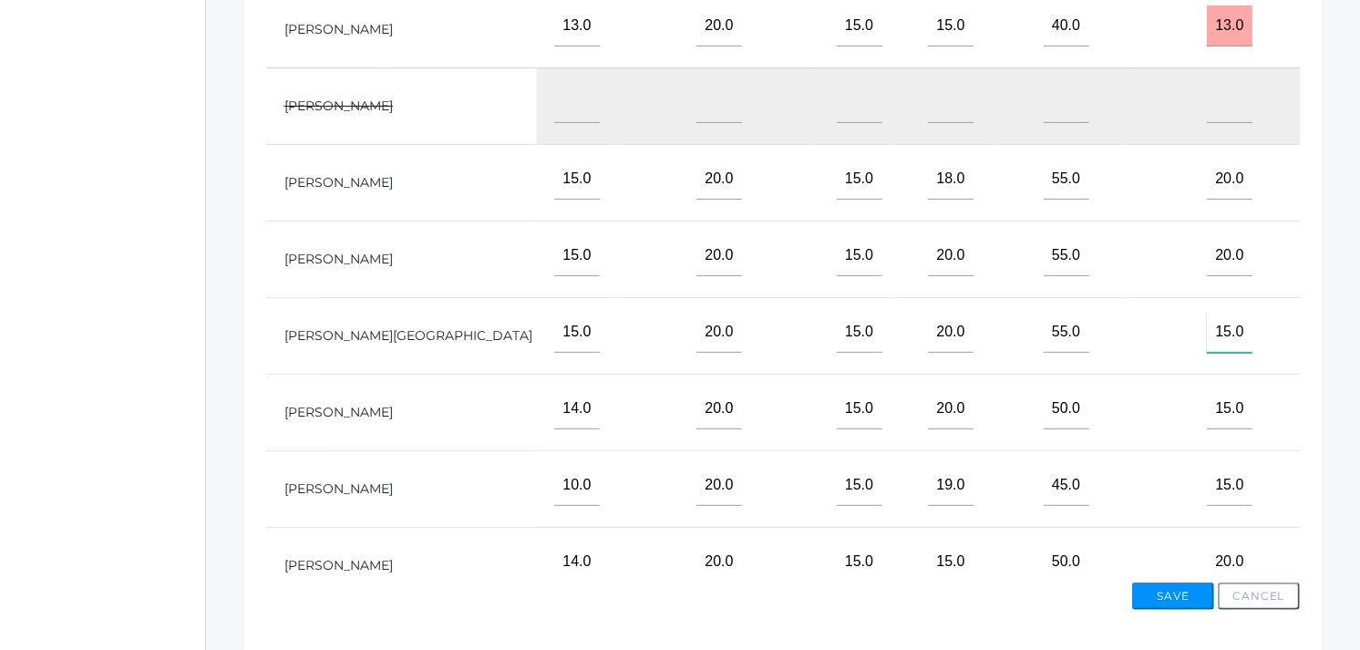
click at [1207, 347] on input"] "15.0" at bounding box center [1230, 332] width 46 height 41
type input"] "20.0"
click at [1207, 426] on input"] "15.0" at bounding box center [1230, 408] width 46 height 41
type input"] "20.0"
click at [1207, 496] on input"] "15.0" at bounding box center [1230, 485] width 46 height 41
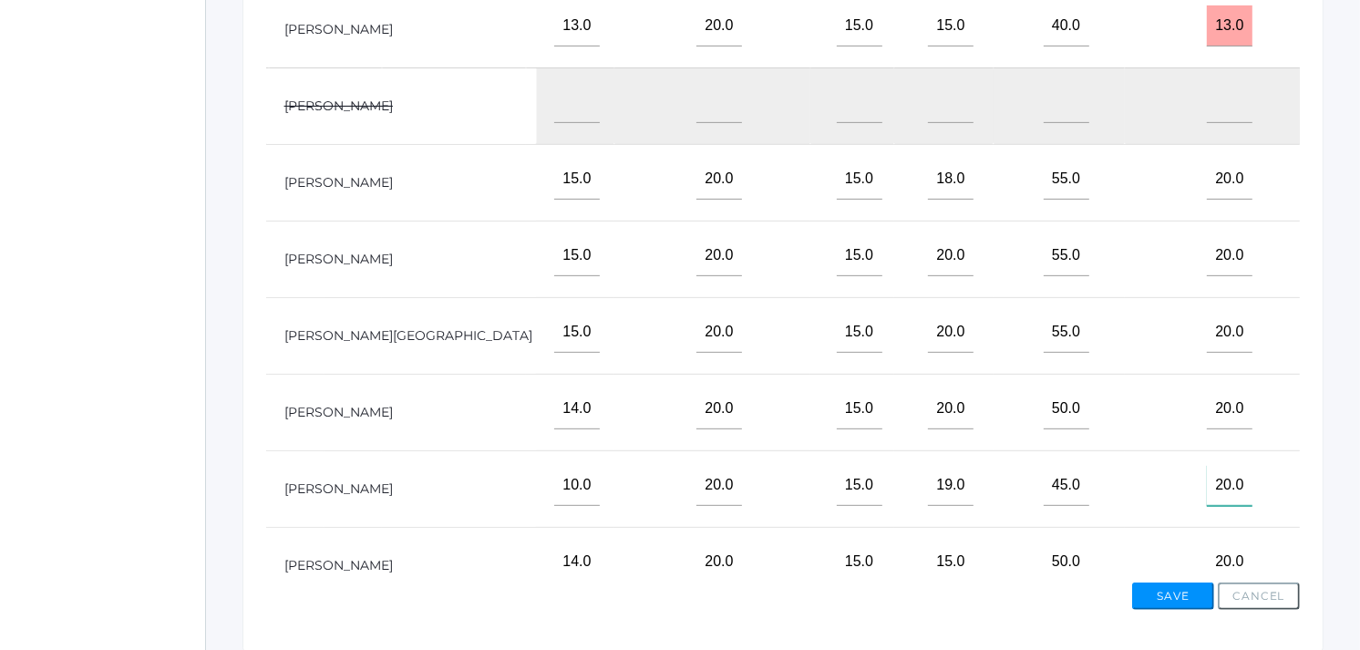
type input"] "20.0"
click at [1359, 40] on input"] "text" at bounding box center [1382, 25] width 46 height 41
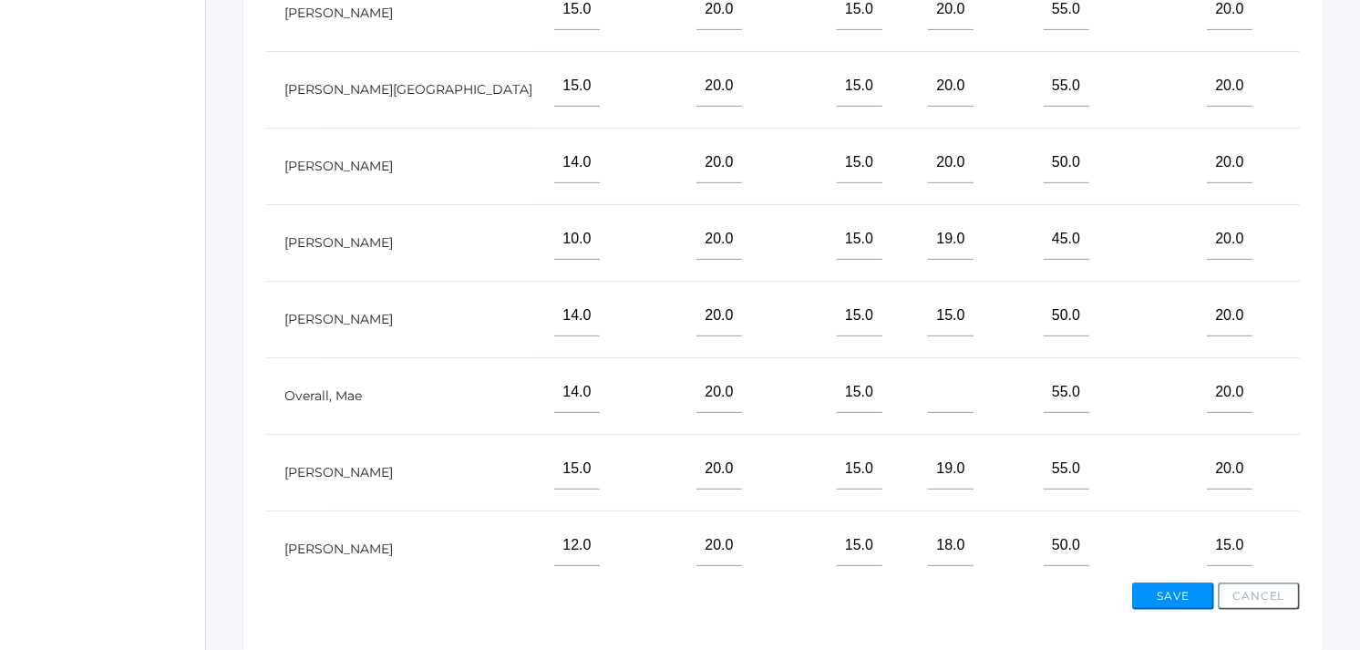
scroll to position [290, 1675]
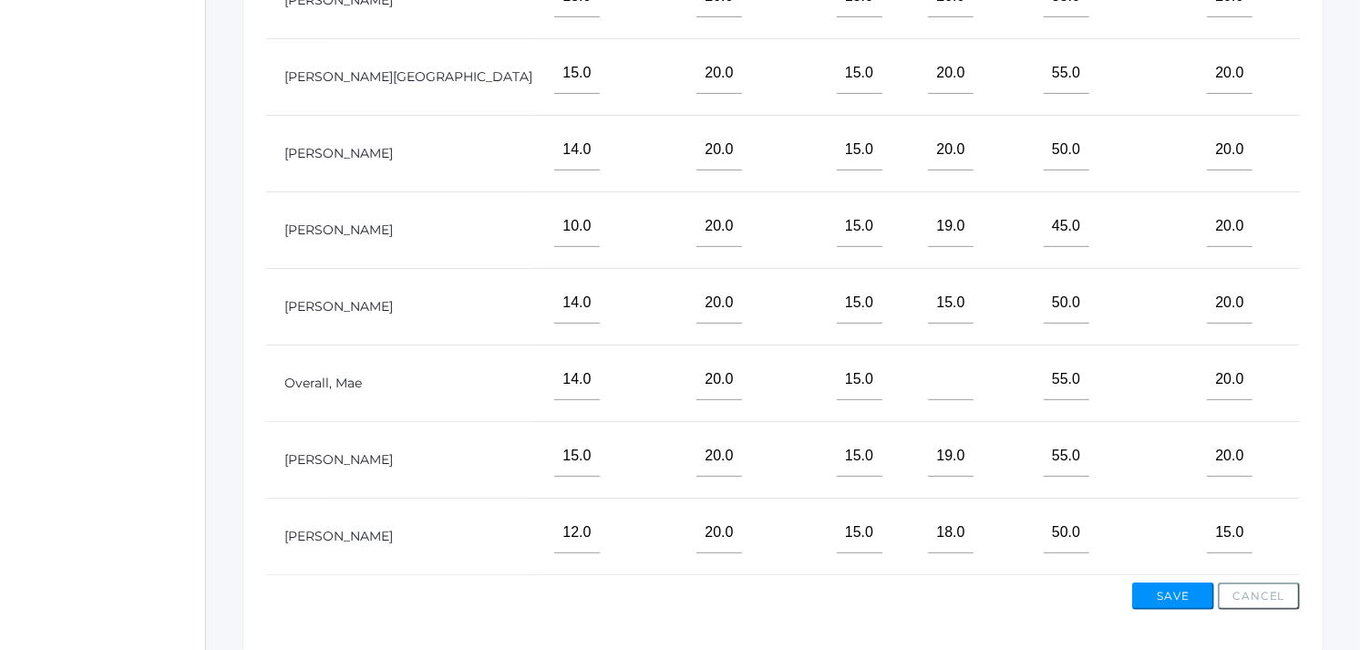
click at [1359, 377] on input"] "text" at bounding box center [1382, 379] width 46 height 41
type input"] "17"
click at [1359, 221] on input"] "text" at bounding box center [1382, 226] width 46 height 41
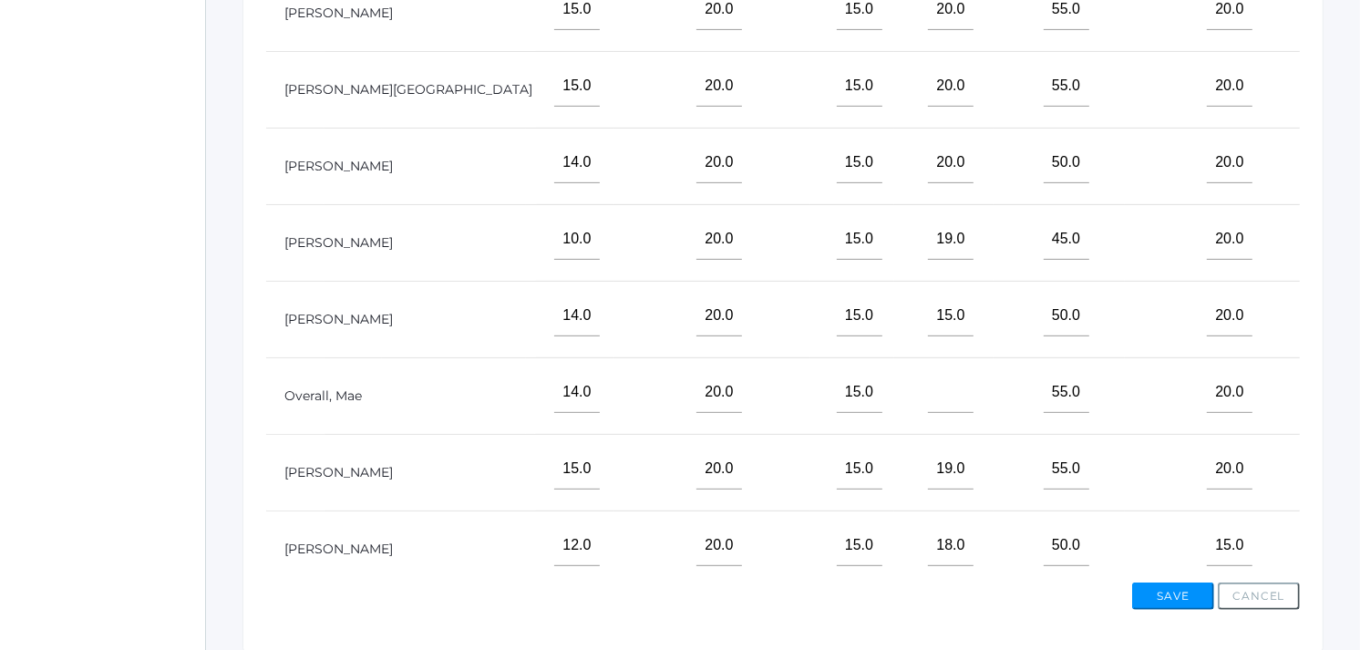
scroll to position [217, 1675]
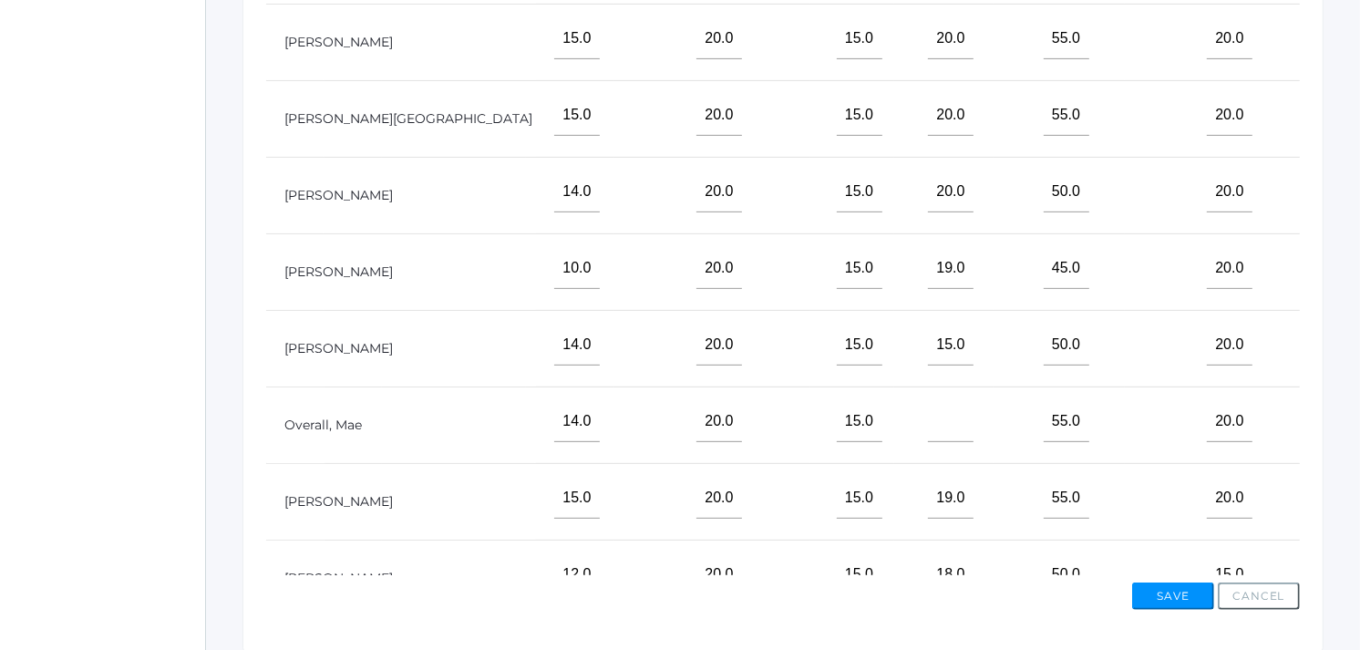
type input"] "5"
click at [1359, 59] on input"] "text" at bounding box center [1382, 38] width 46 height 41
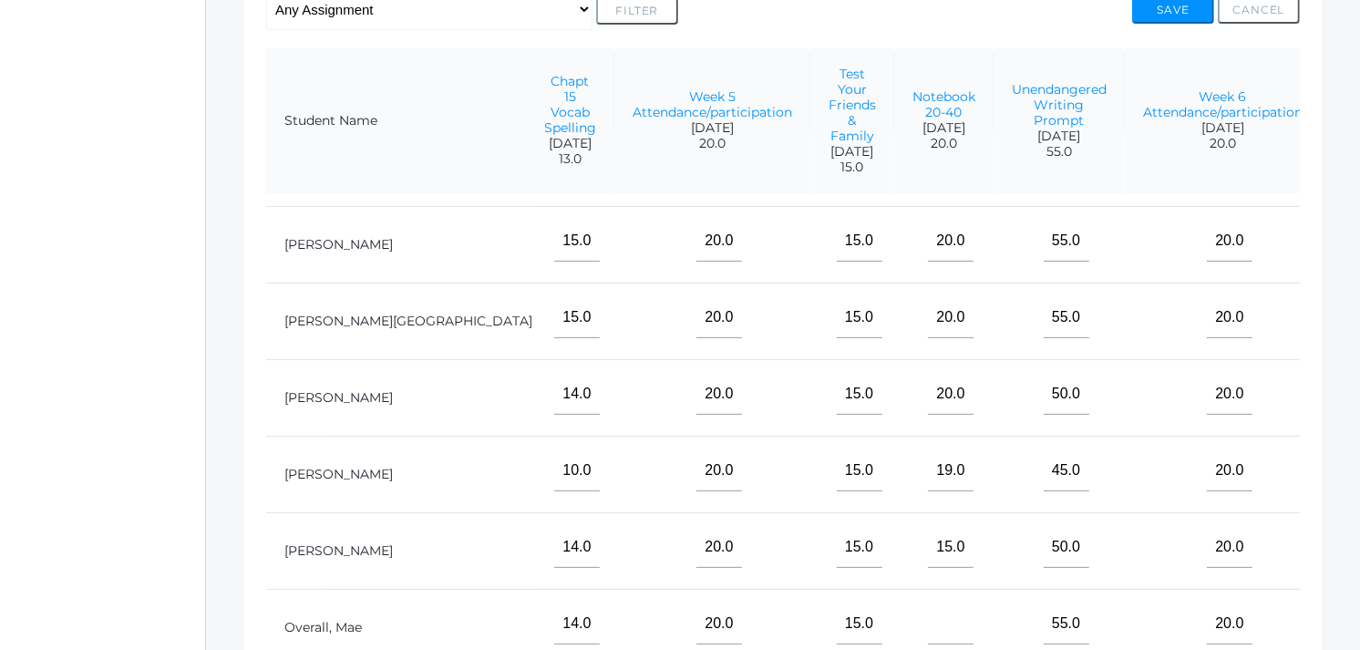
scroll to position [42, 1675]
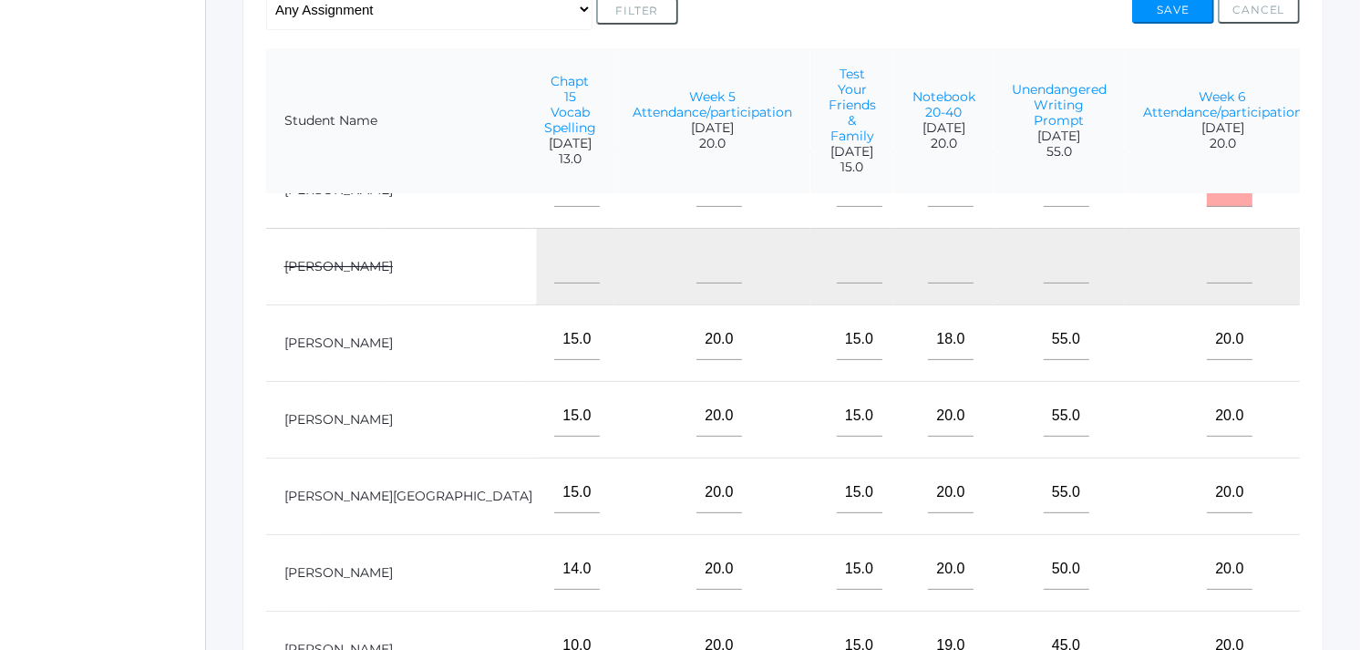
type input"] "17"
click at [1359, 207] on input"] "text" at bounding box center [1382, 186] width 46 height 41
type input"] "12"
click at [1359, 590] on input"] "text" at bounding box center [1382, 569] width 46 height 41
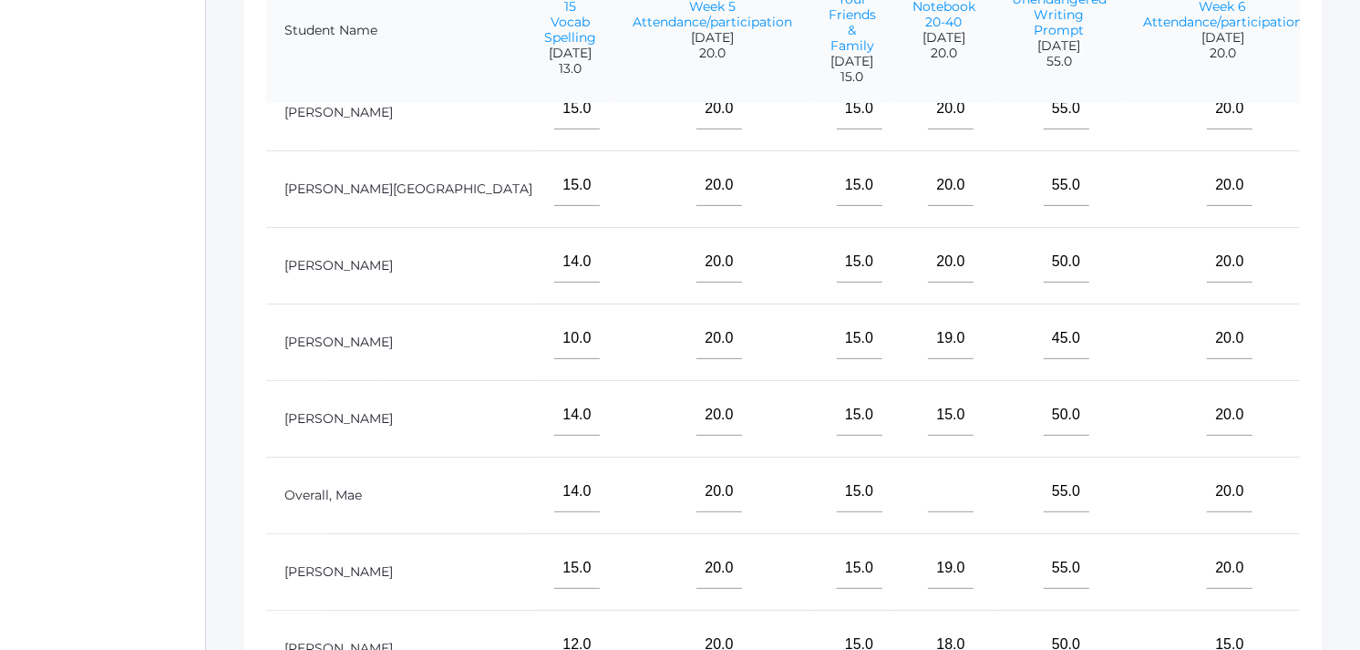
scroll to position [515, 0]
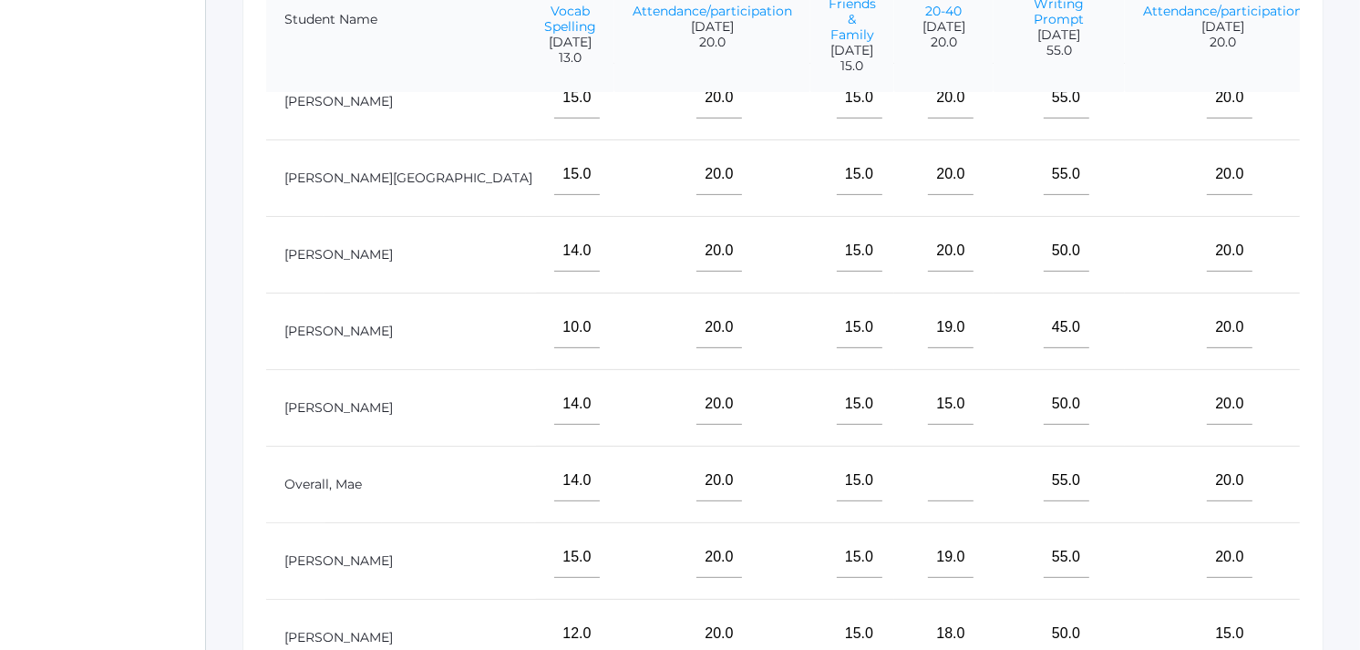
type input"] "11"
click at [1359, 550] on input"] "text" at bounding box center [1382, 557] width 46 height 41
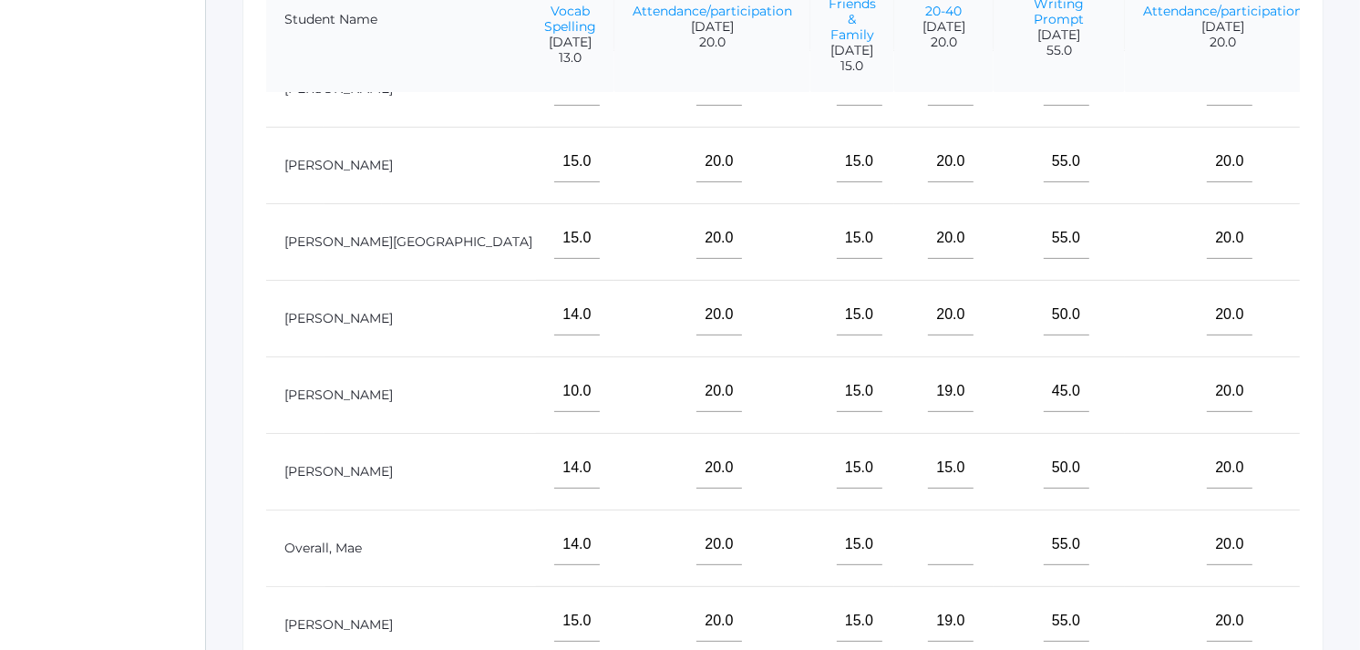
scroll to position [0, 1675]
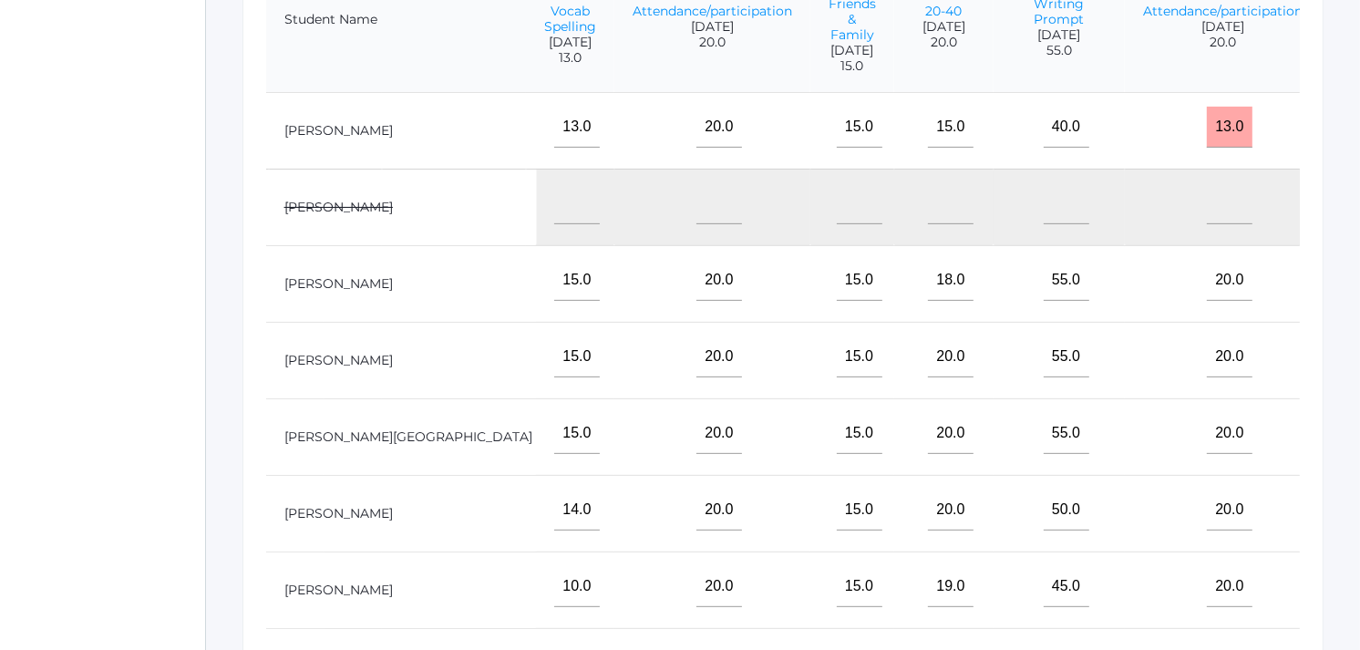
type input"] "14"
click at [1359, 301] on input"] "text" at bounding box center [1382, 280] width 46 height 41
type input"] "16"
drag, startPoint x: 1137, startPoint y: 189, endPoint x: 1114, endPoint y: 201, distance: 26.9
click at [1114, 201] on tbody "Brozek, Pierce 79% 10.0 20.0 17.0 17.0 0.0 20.0 17.0 15.0 20.0 19.0 0.0 13.0 20…" at bounding box center [9, 513] width 2837 height 842
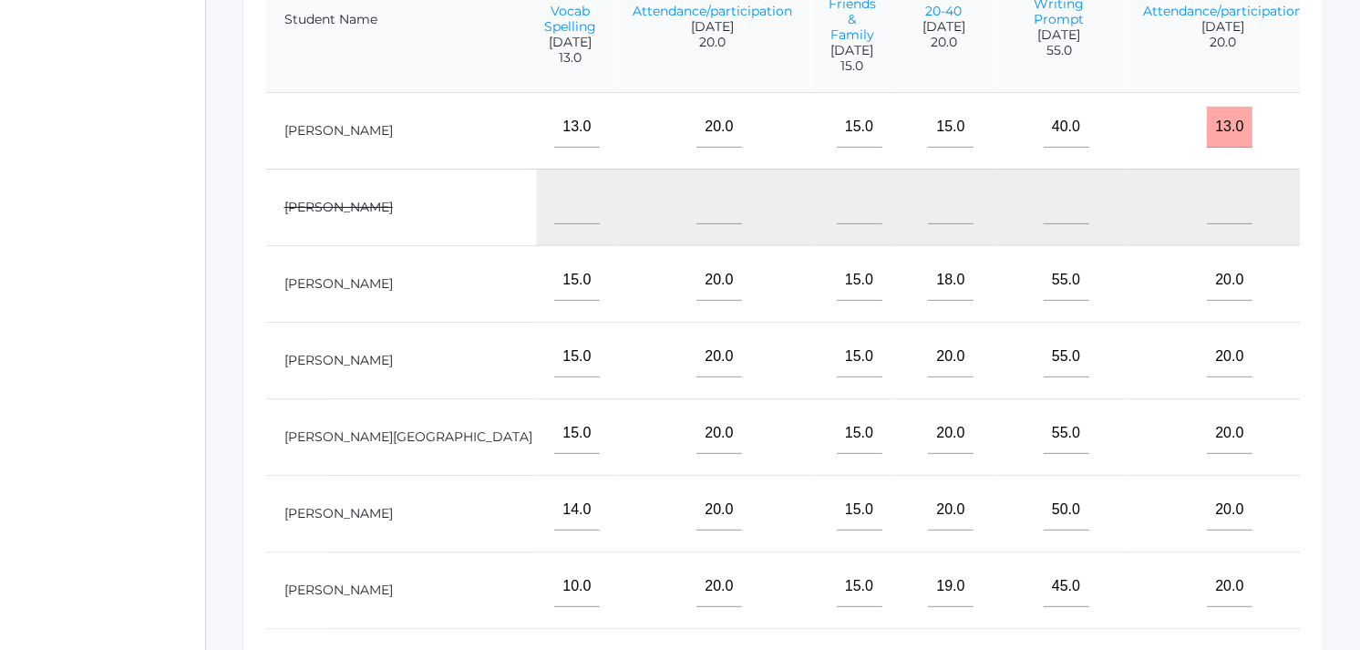
click at [1359, 448] on input"] "text" at bounding box center [1382, 433] width 46 height 41
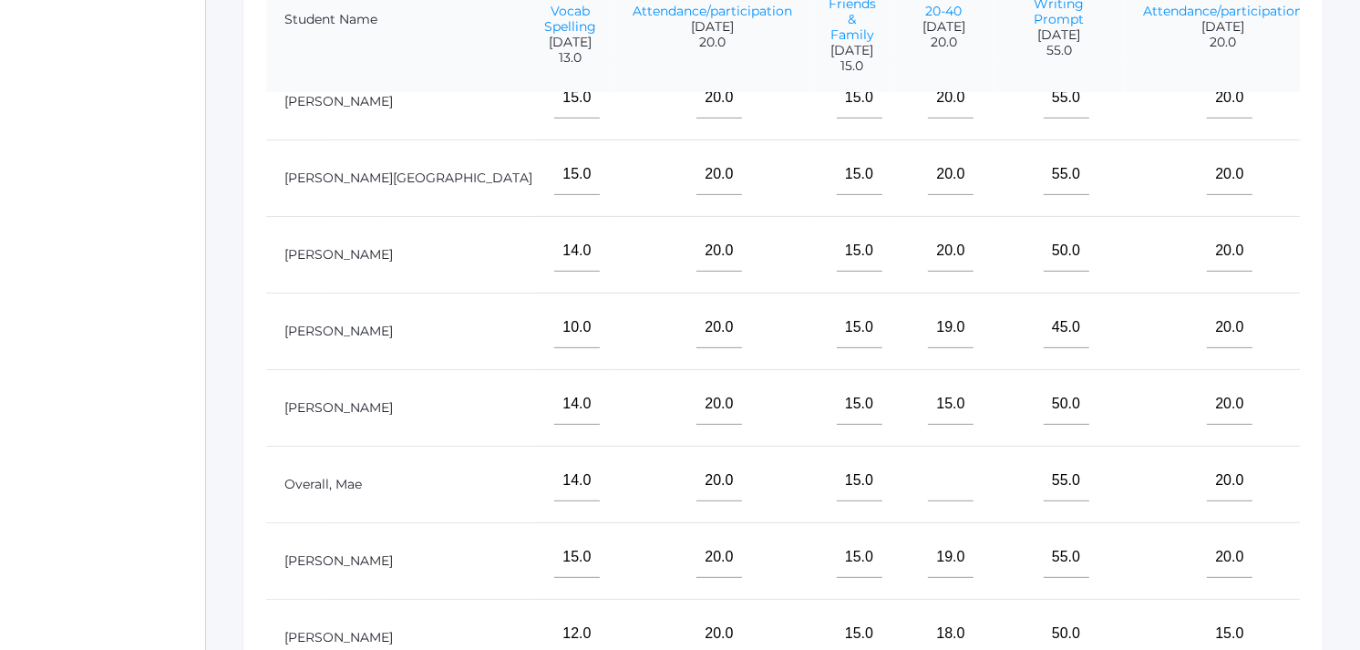
scroll to position [681, 0]
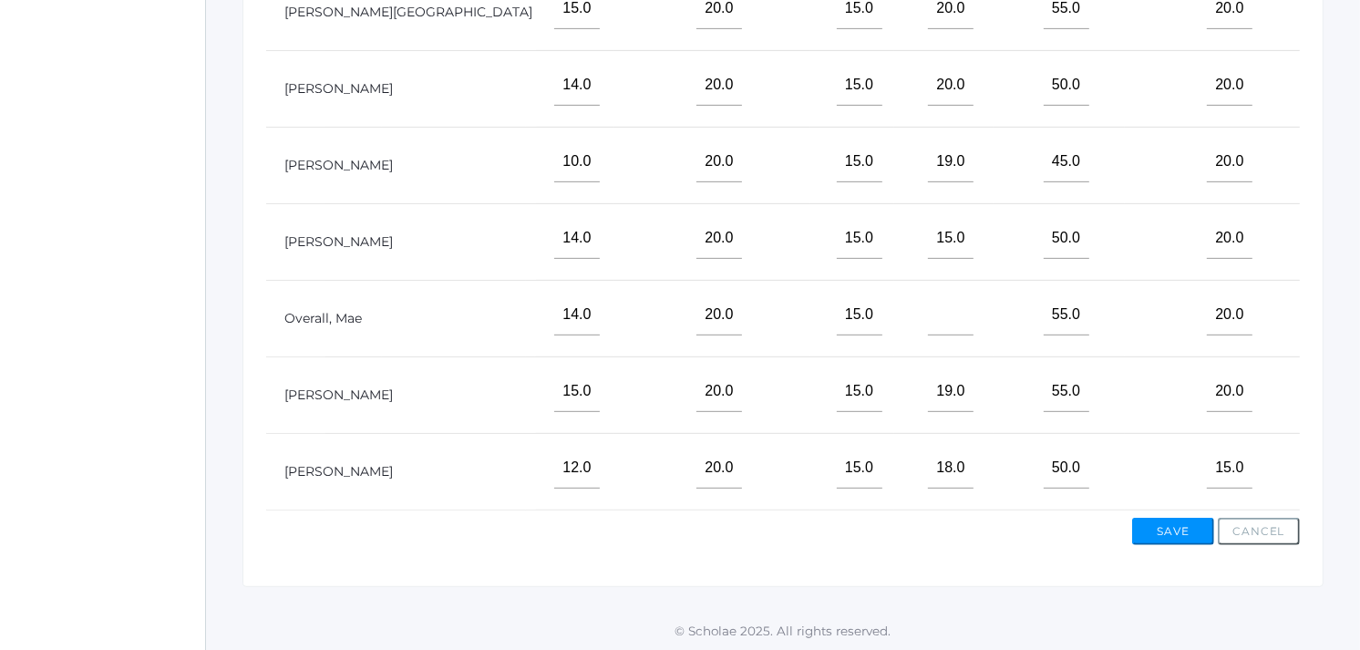
type input"] "14"
click at [1172, 530] on button "Save" at bounding box center [1173, 531] width 82 height 27
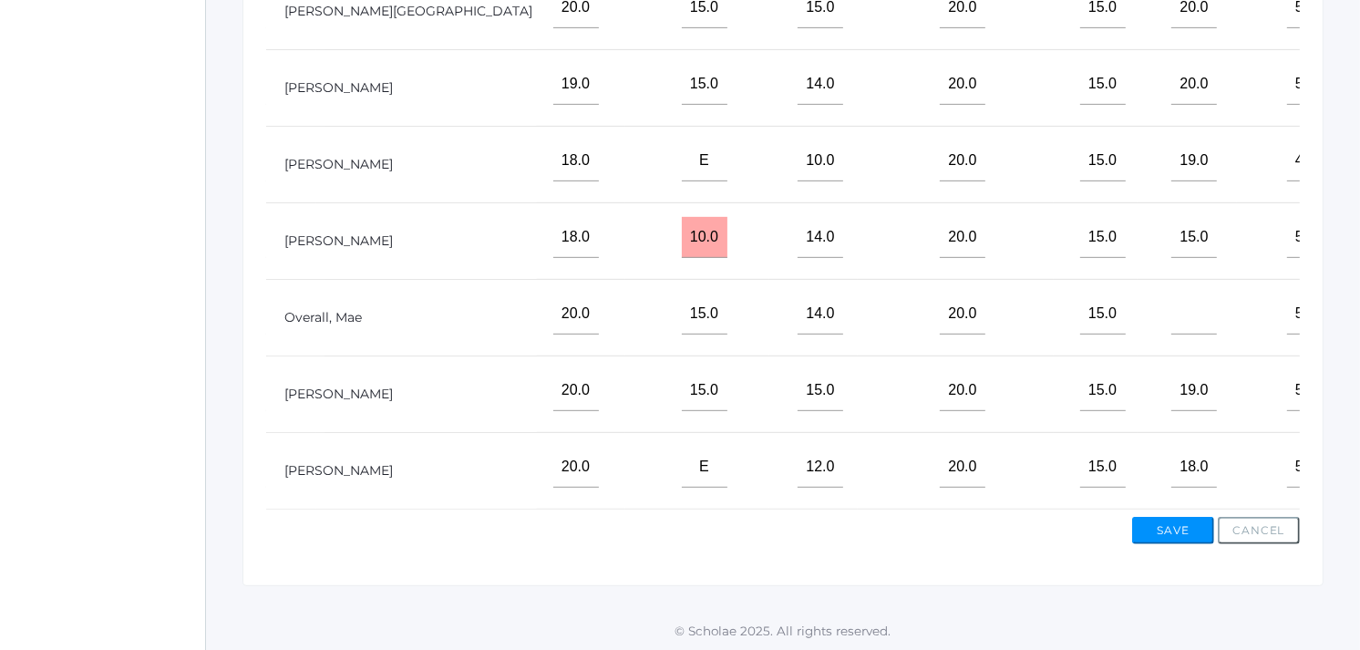
scroll to position [290, 1445]
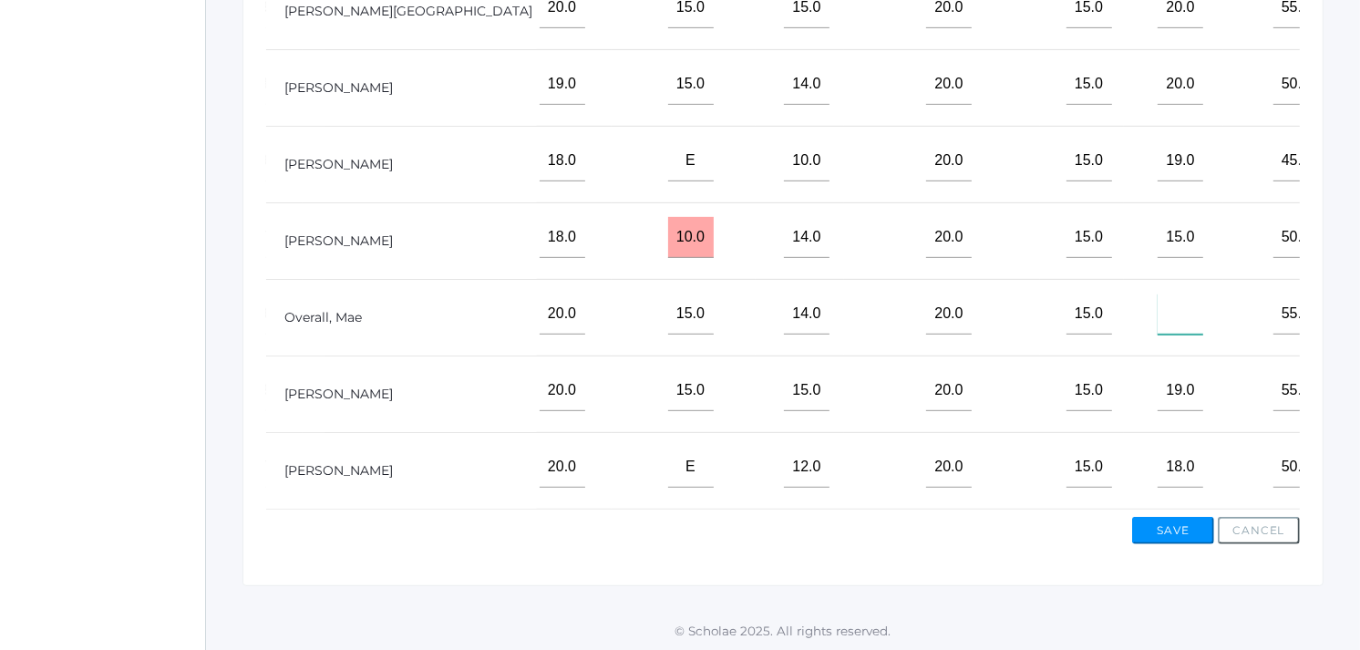
click at [1157, 302] on input"] "text" at bounding box center [1180, 313] width 46 height 41
type input"] "19"
click at [1170, 529] on button "Save" at bounding box center [1173, 530] width 82 height 27
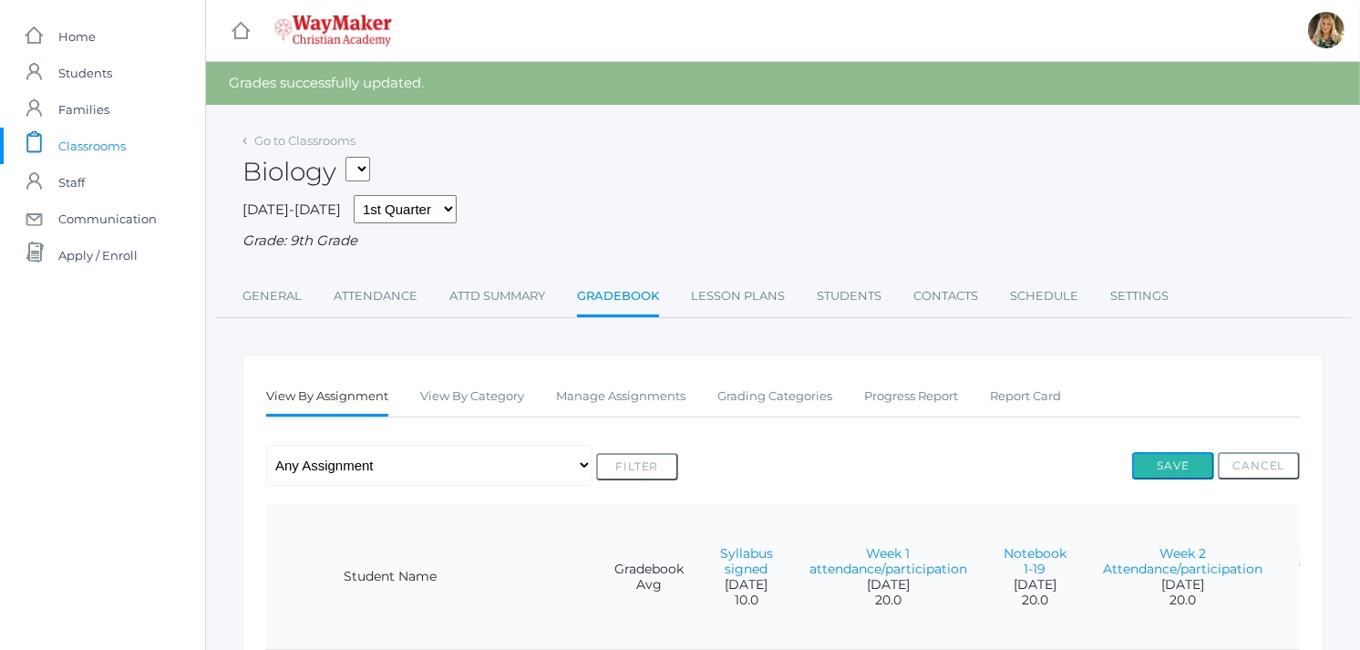
click at [1155, 465] on button "Save" at bounding box center [1173, 465] width 82 height 27
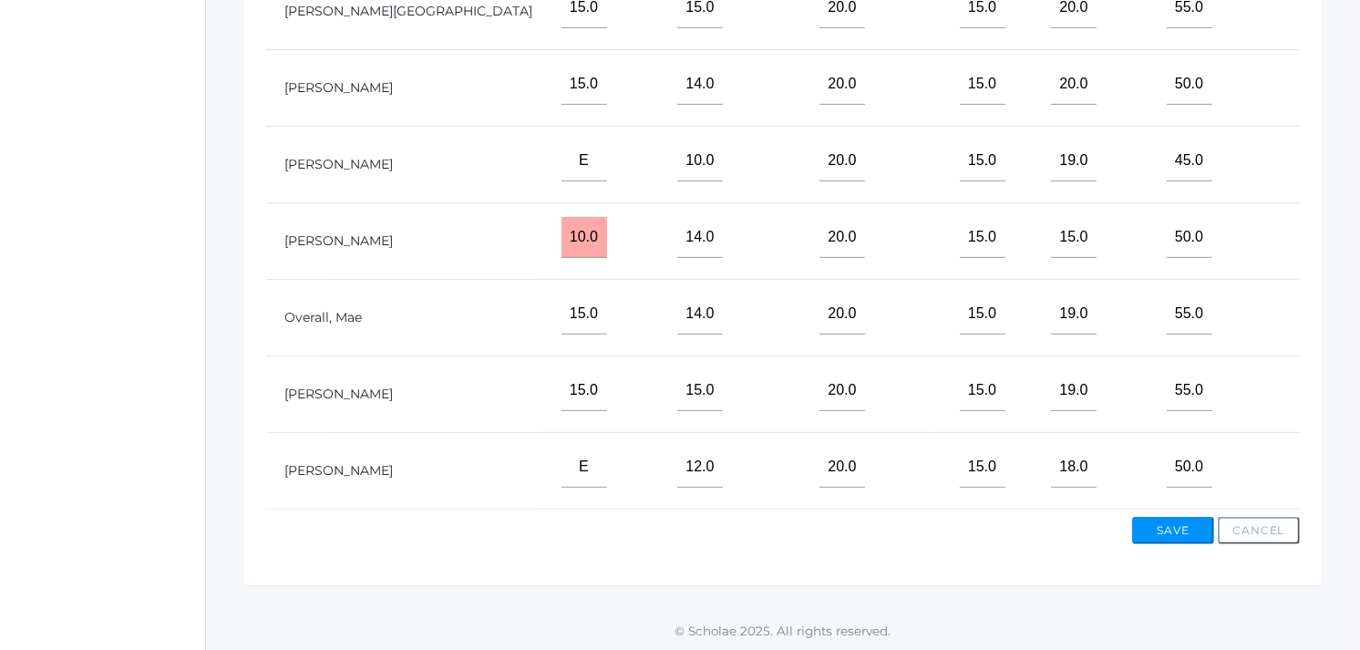
scroll to position [290, 1675]
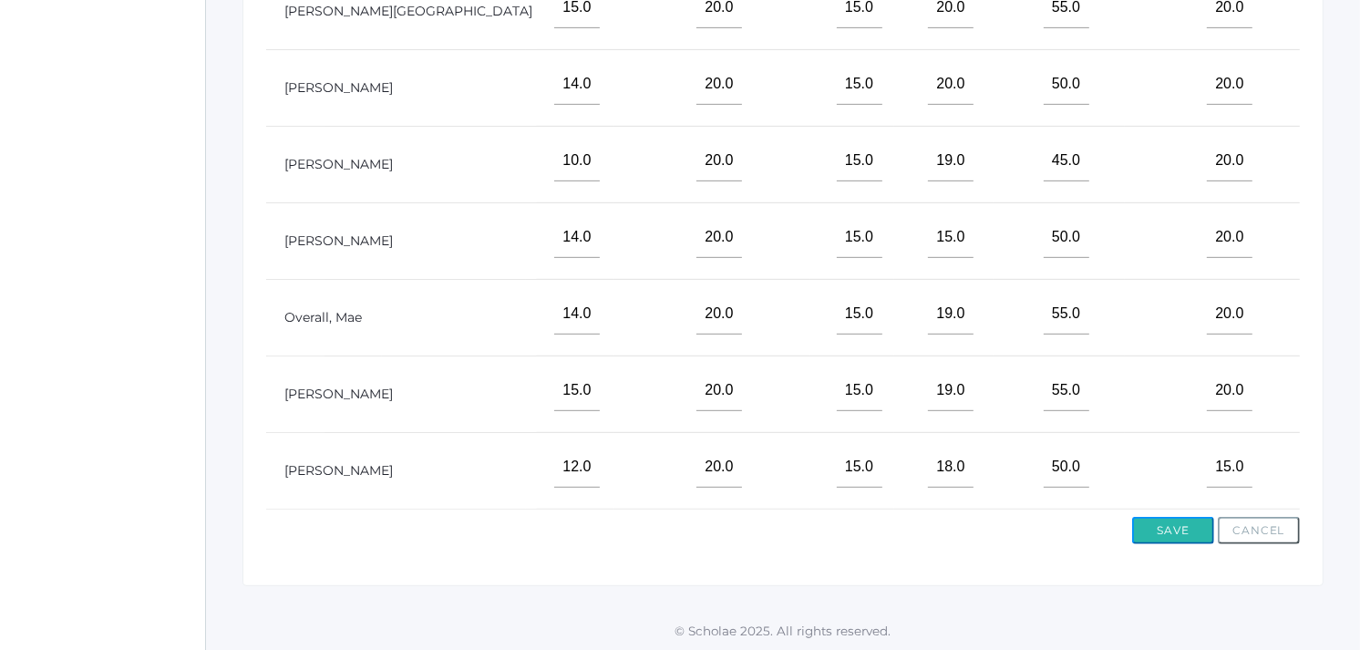
click at [1157, 527] on button "Save" at bounding box center [1173, 530] width 82 height 27
